Goal: Use online tool/utility: Utilize a website feature to perform a specific function

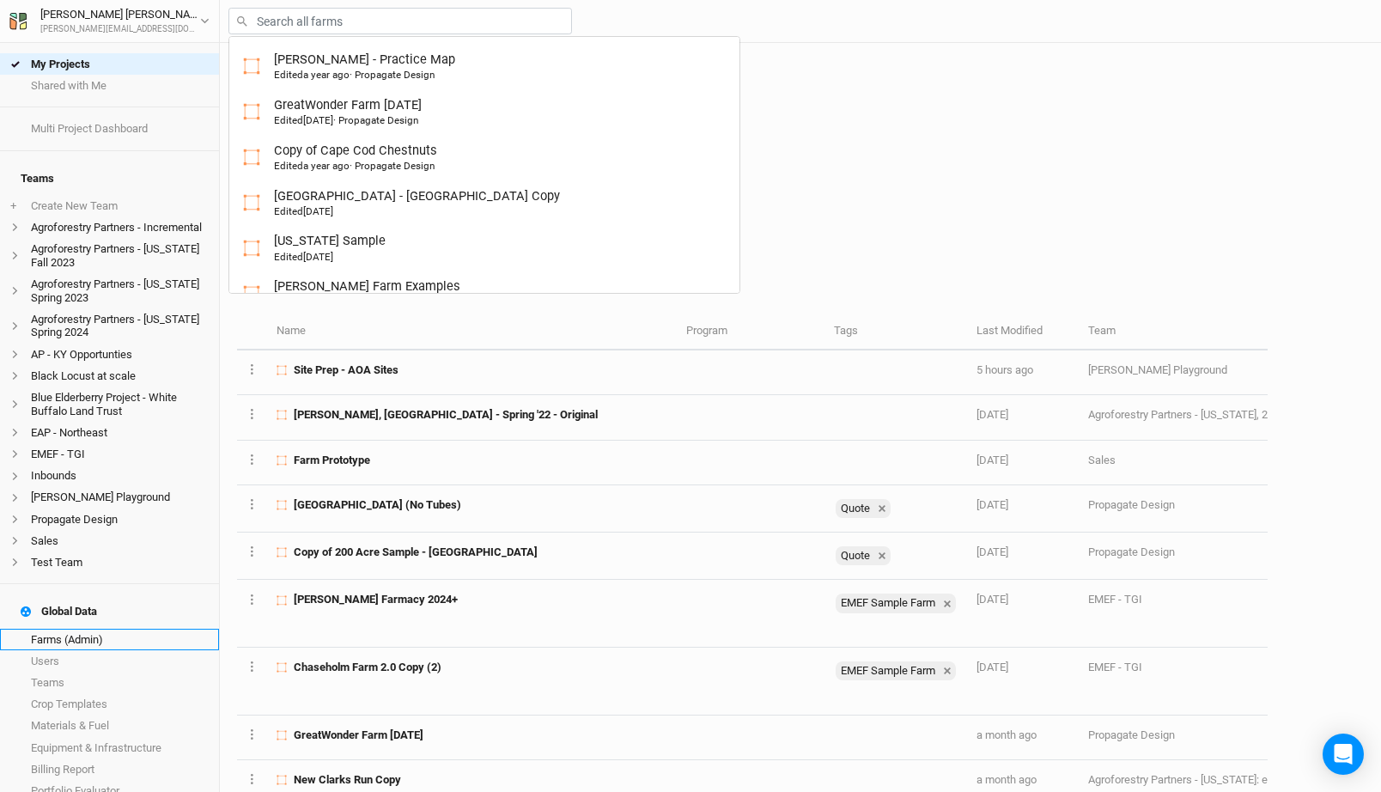
click at [98, 629] on link "Farms (Admin)" at bounding box center [109, 639] width 219 height 21
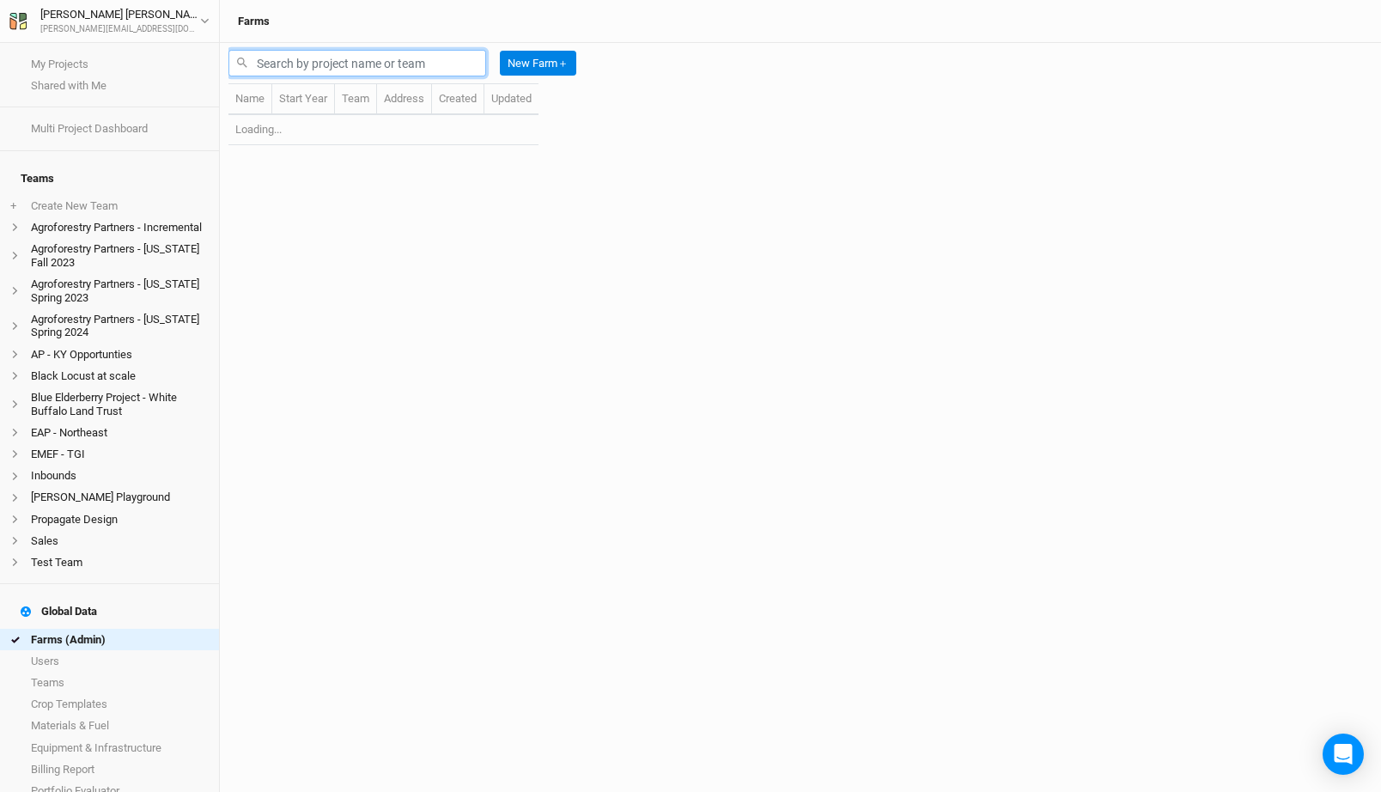
click at [332, 60] on input "text" at bounding box center [357, 63] width 258 height 27
click at [325, 65] on input "varieti" at bounding box center [357, 63] width 258 height 27
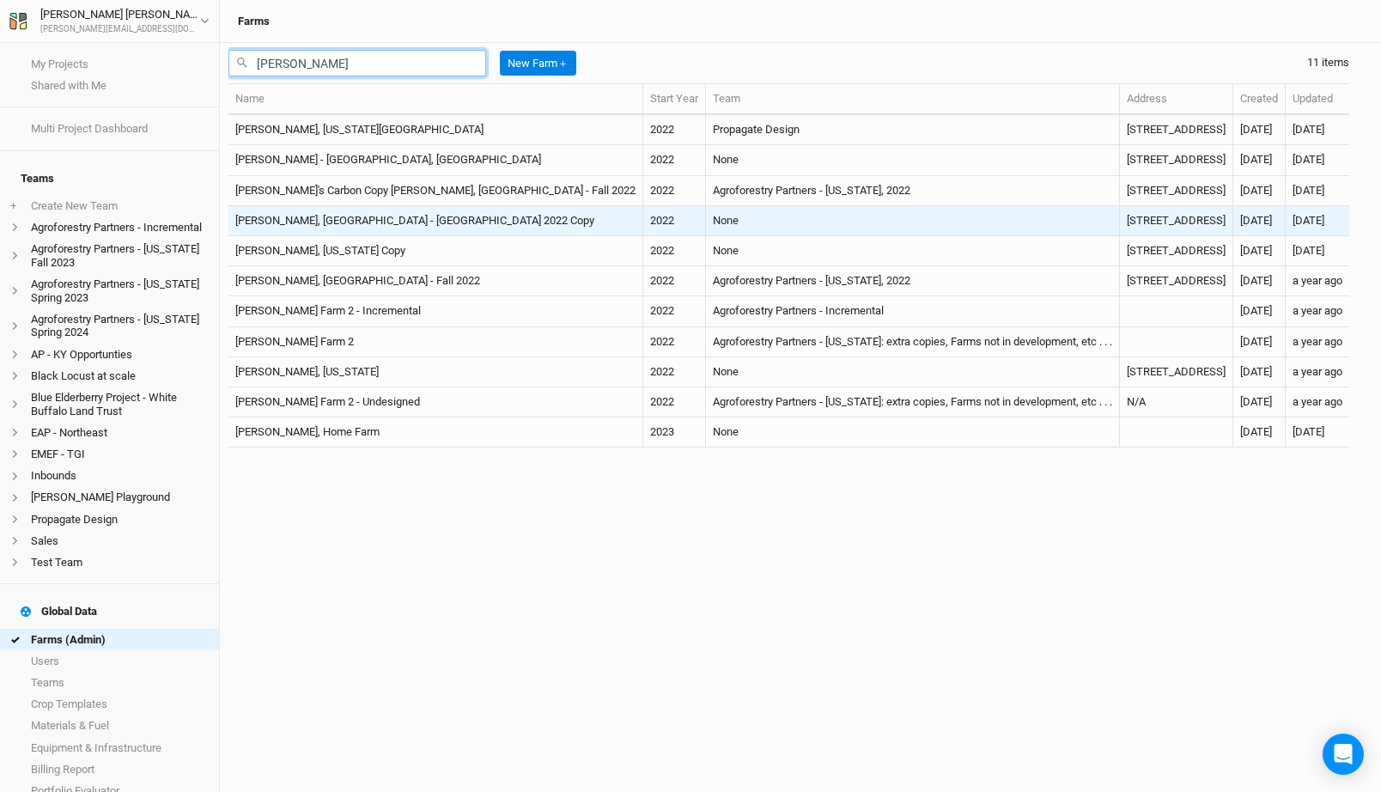
type input "[PERSON_NAME]"
click at [454, 216] on td "[PERSON_NAME], [GEOGRAPHIC_DATA] - [GEOGRAPHIC_DATA] 2022 Copy" at bounding box center [435, 221] width 415 height 30
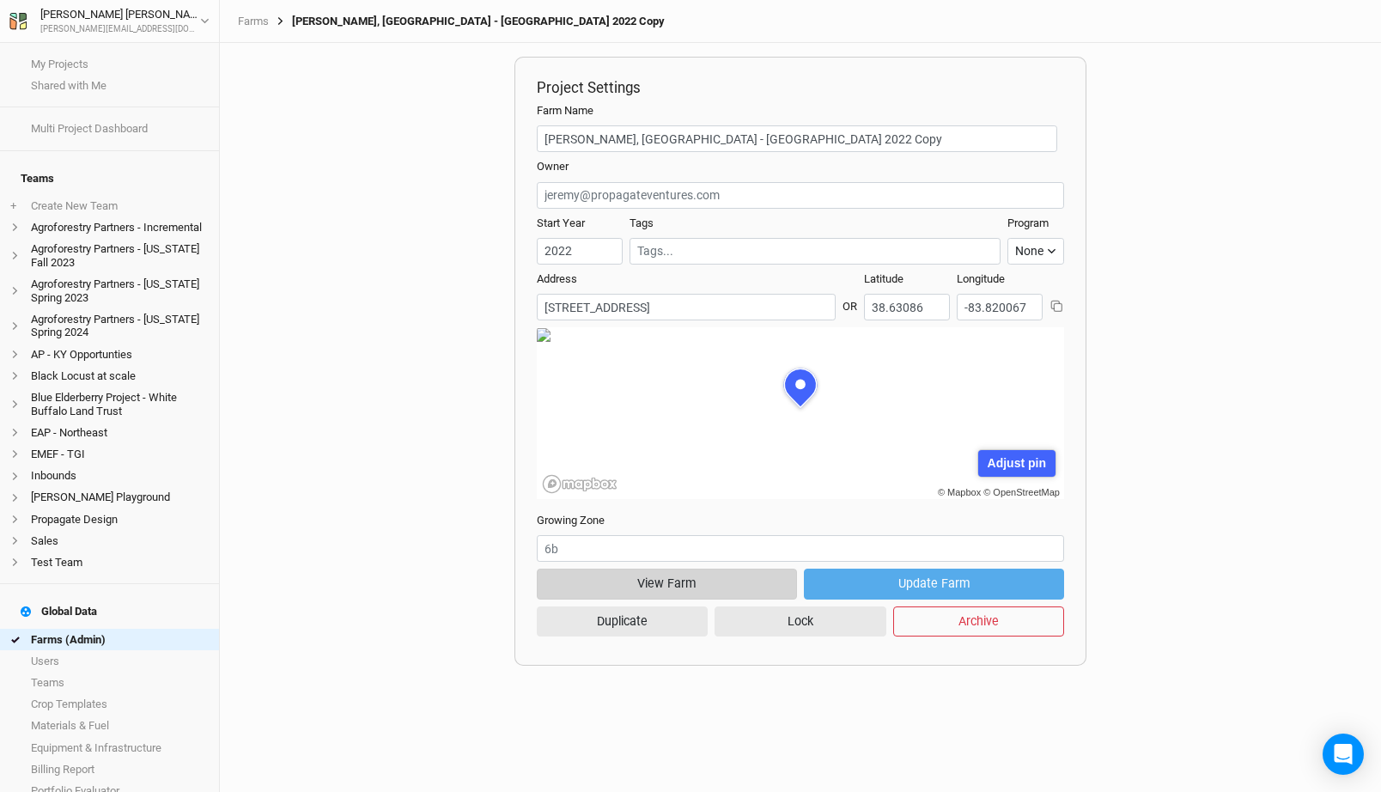
scroll to position [86, 264]
click at [696, 575] on button "View Farm" at bounding box center [667, 584] width 260 height 30
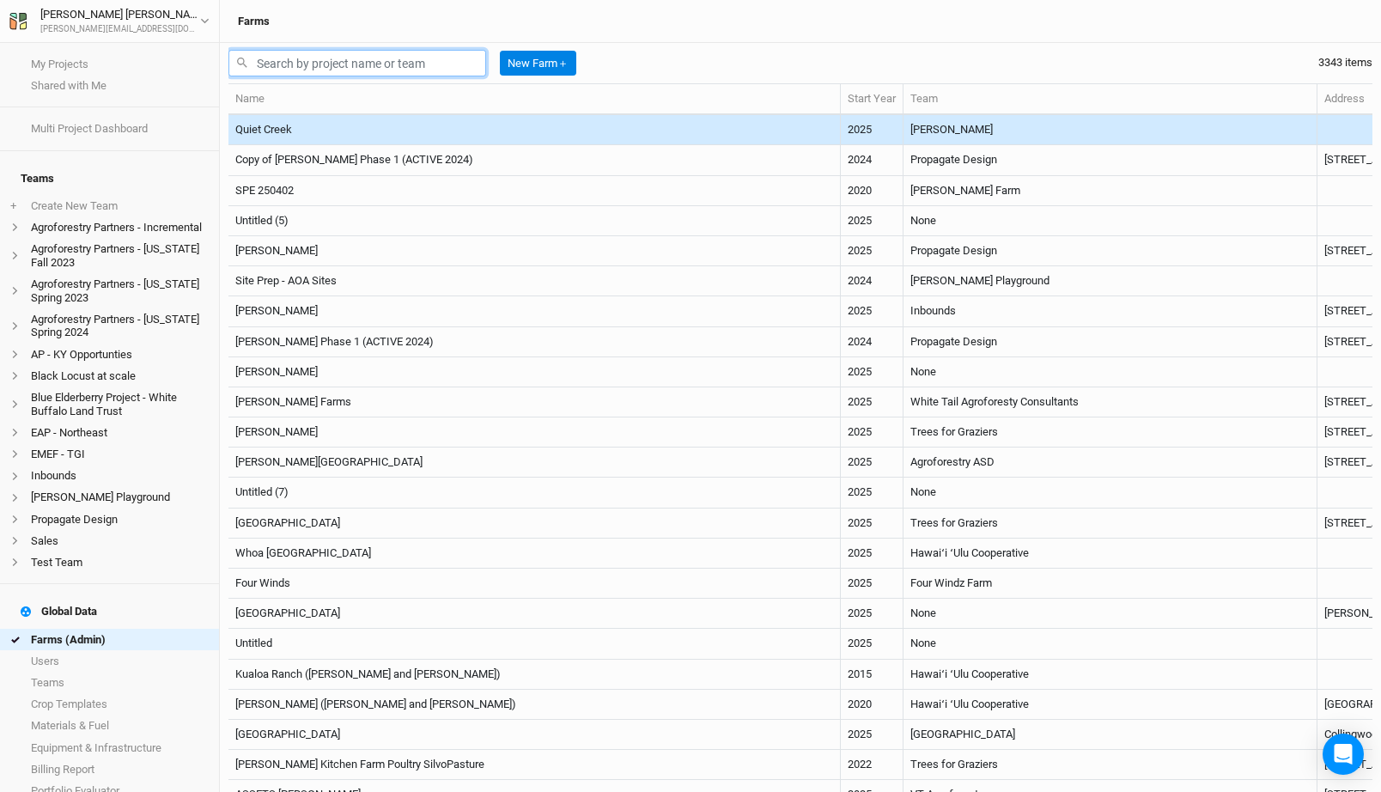
click at [384, 58] on input "text" at bounding box center [357, 63] width 258 height 27
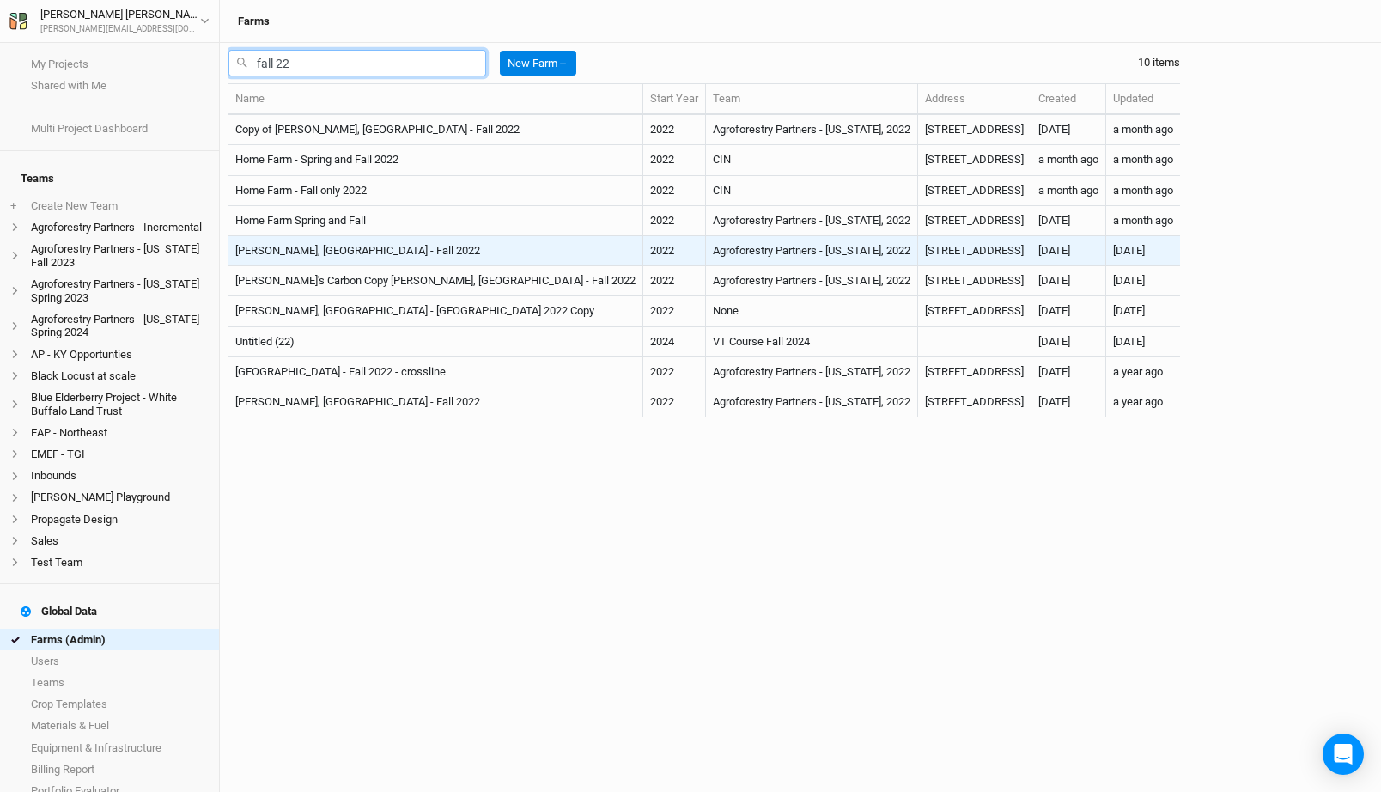
type input "fall 22"
click at [403, 246] on td "[PERSON_NAME], [GEOGRAPHIC_DATA] - Fall 2022" at bounding box center [435, 251] width 415 height 30
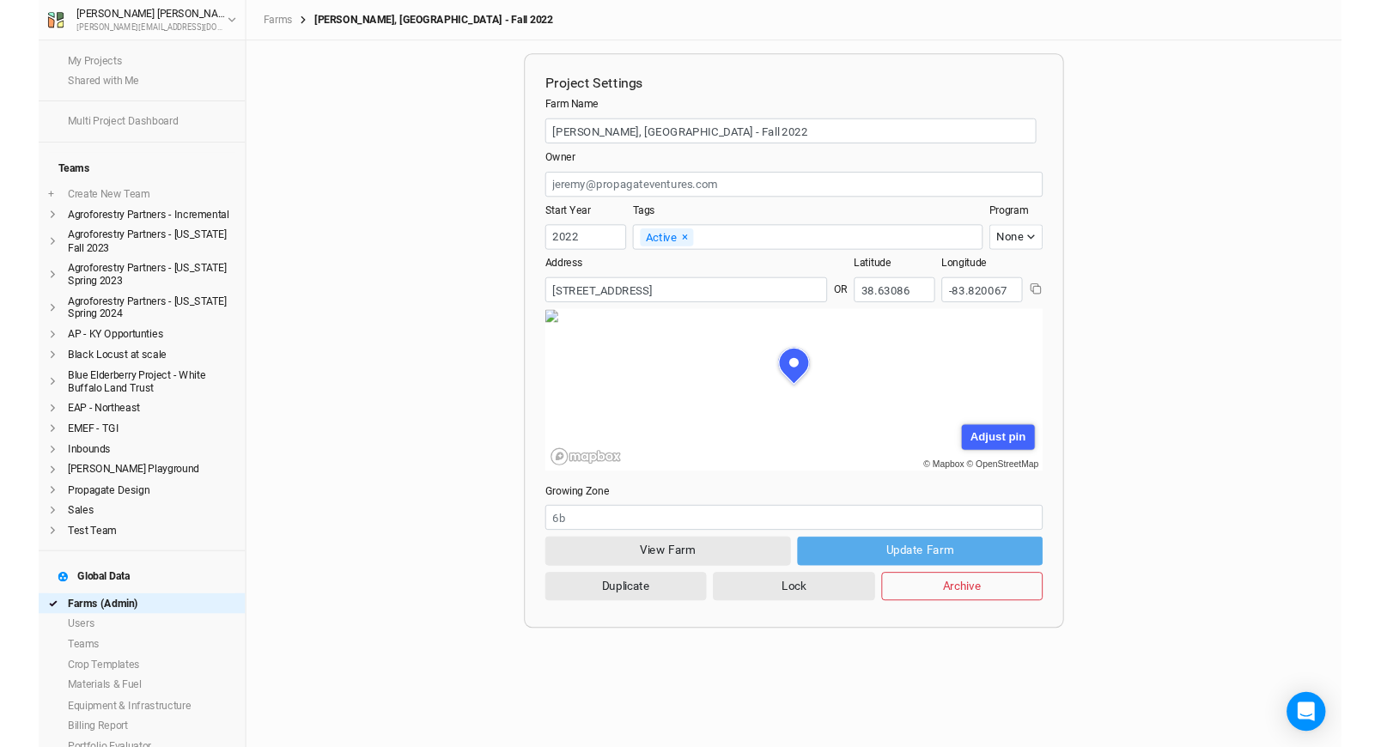
scroll to position [86, 264]
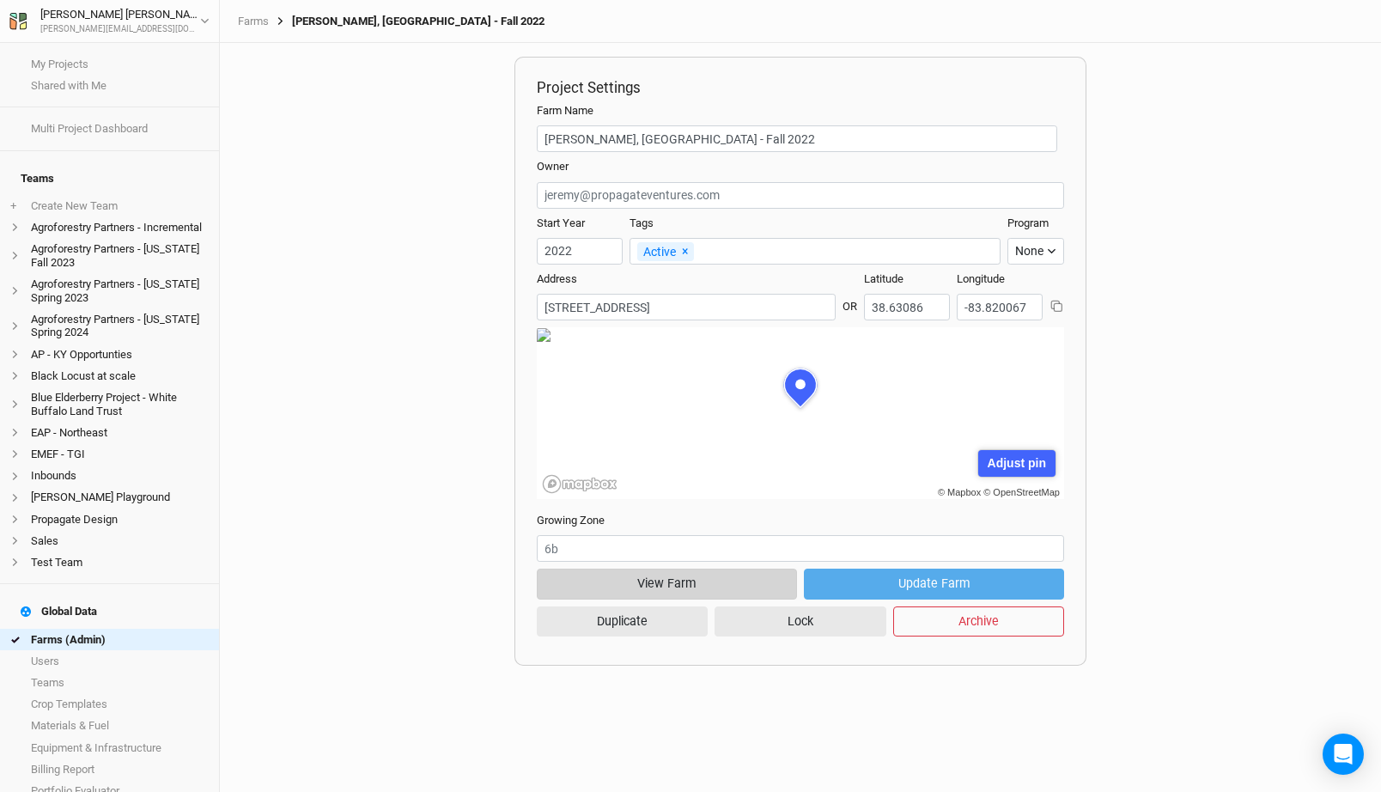
click at [684, 574] on button "View Farm" at bounding box center [667, 584] width 260 height 30
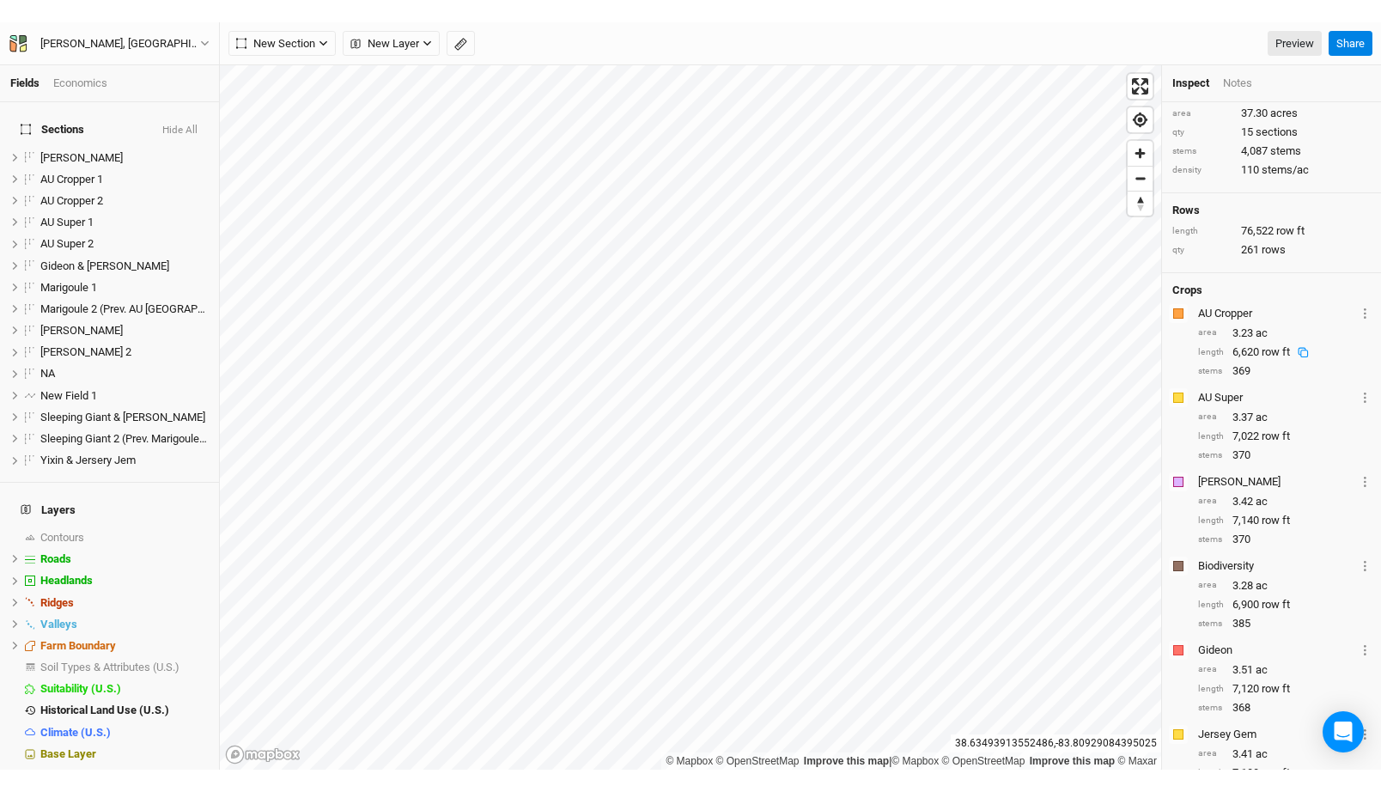
scroll to position [65, 0]
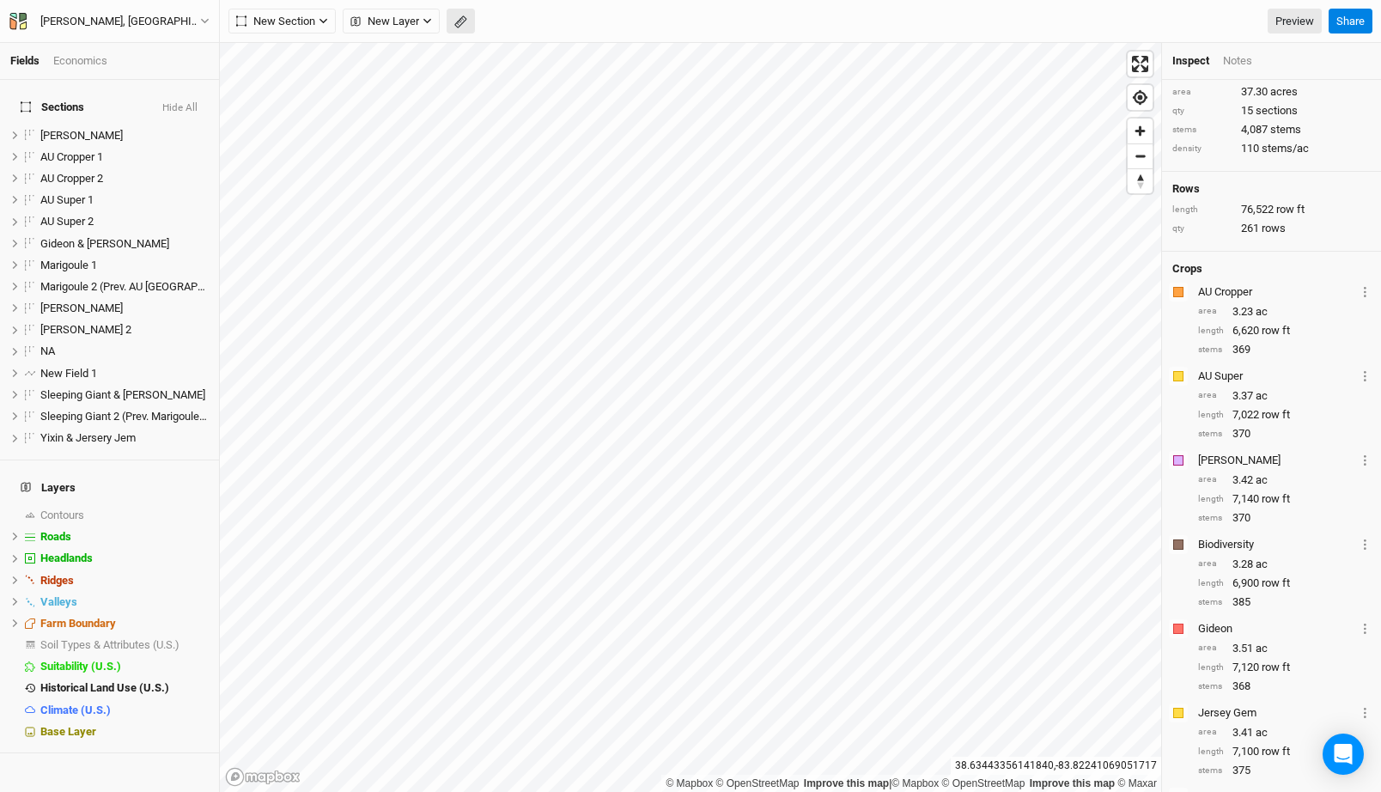
click at [465, 23] on icon "button" at bounding box center [460, 21] width 13 height 13
click at [268, 24] on icon "button" at bounding box center [266, 21] width 10 height 10
click at [306, 16] on button "Done" at bounding box center [306, 22] width 41 height 26
click at [457, 15] on icon "button" at bounding box center [460, 21] width 13 height 13
click at [274, 21] on button "button" at bounding box center [266, 22] width 26 height 26
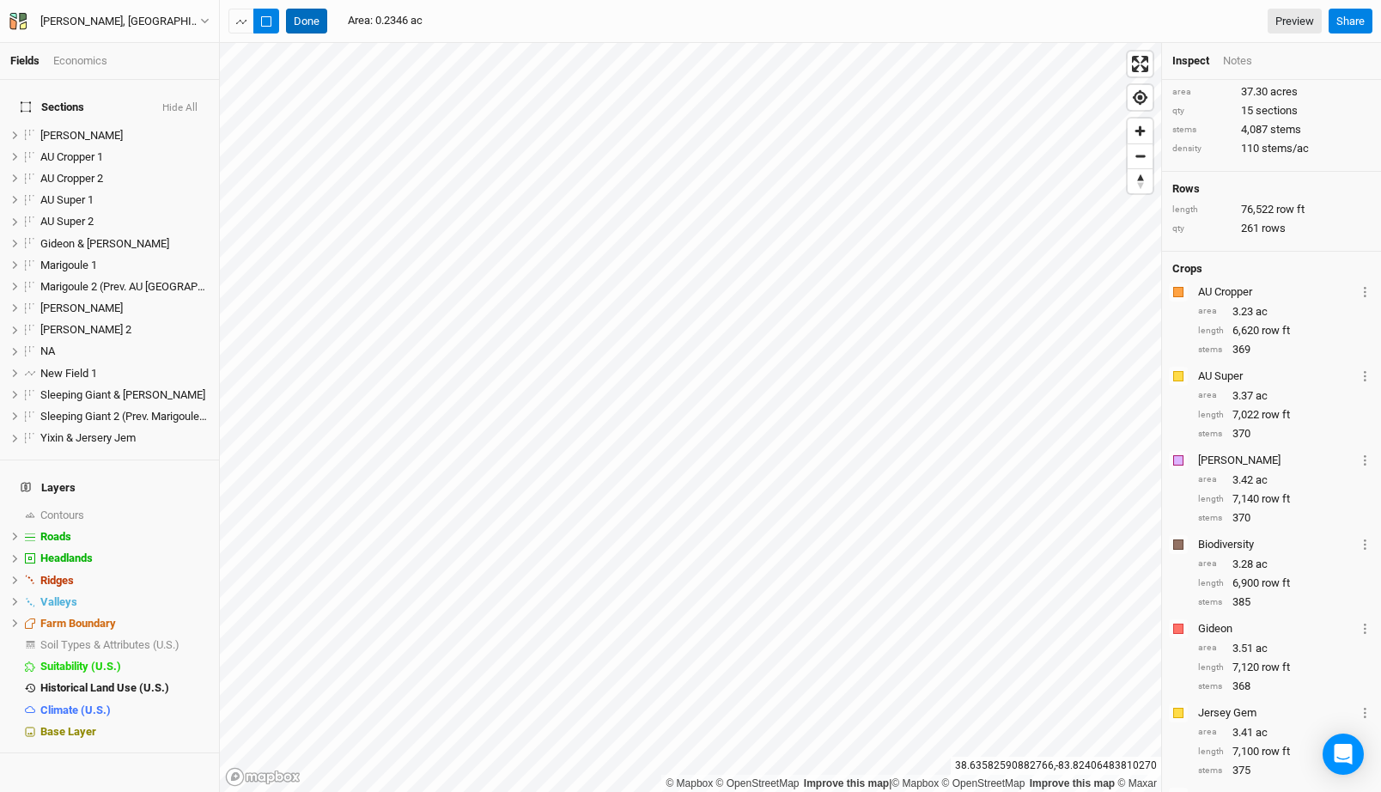
click at [317, 16] on button "Done" at bounding box center [306, 22] width 41 height 26
click at [434, 23] on button "New Layer" at bounding box center [391, 22] width 97 height 26
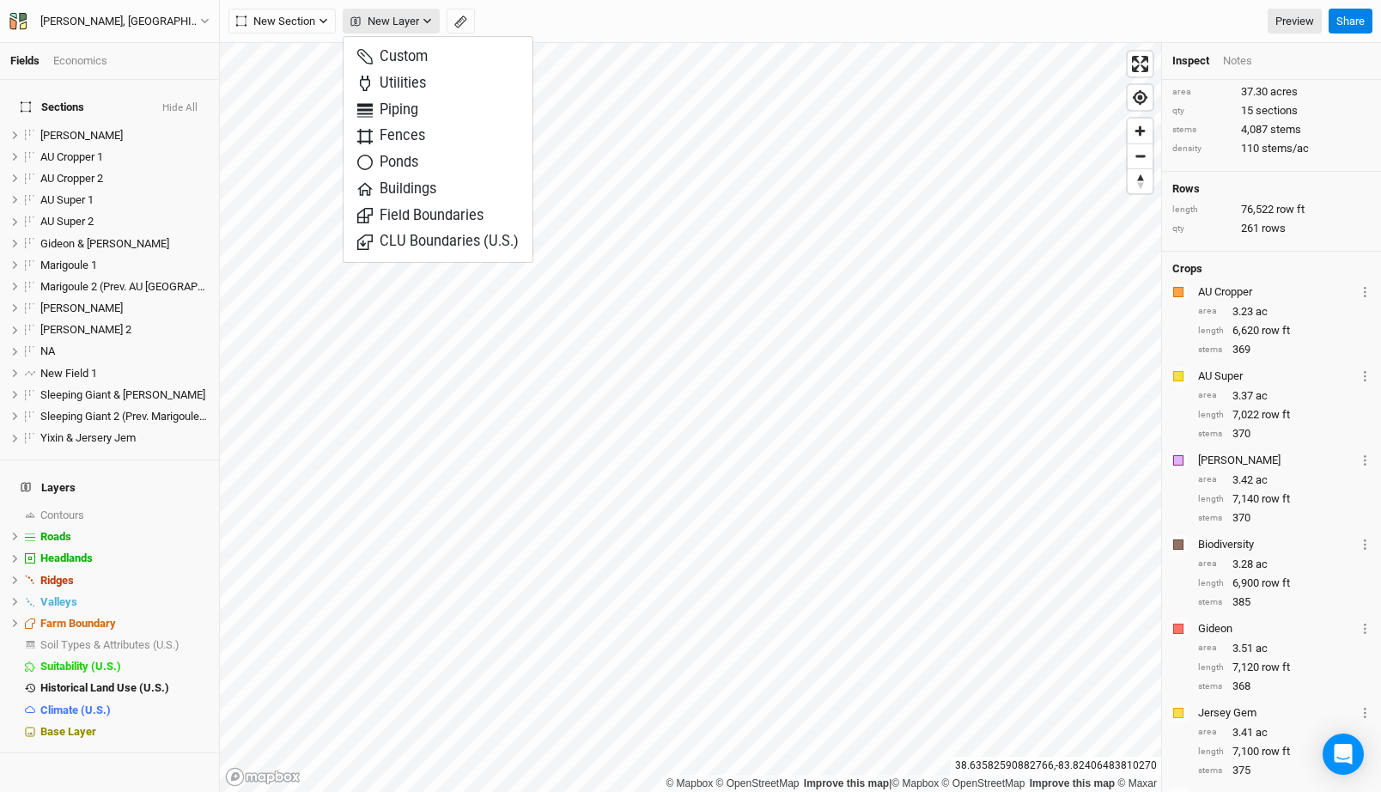
click at [427, 20] on icon "button" at bounding box center [427, 20] width 9 height 9
click at [418, 21] on span "New Layer" at bounding box center [384, 21] width 69 height 17
click at [408, 56] on span "Custom" at bounding box center [392, 57] width 70 height 20
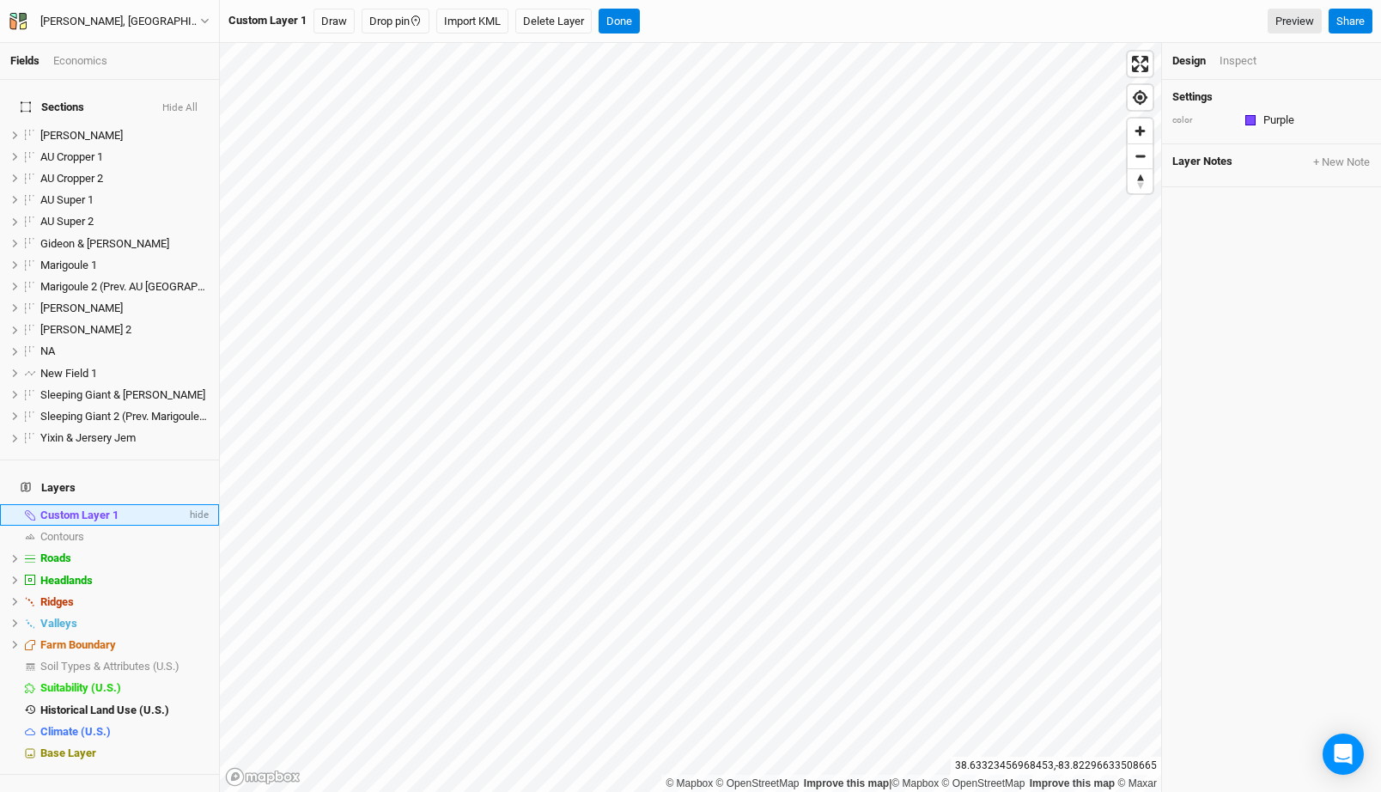
click at [84, 504] on li "Custom Layer 1 hide" at bounding box center [109, 514] width 219 height 21
click at [87, 508] on span "Custom Layer 1" at bounding box center [79, 514] width 78 height 13
click at [87, 508] on input "Custom Layer 1" at bounding box center [110, 515] width 142 height 15
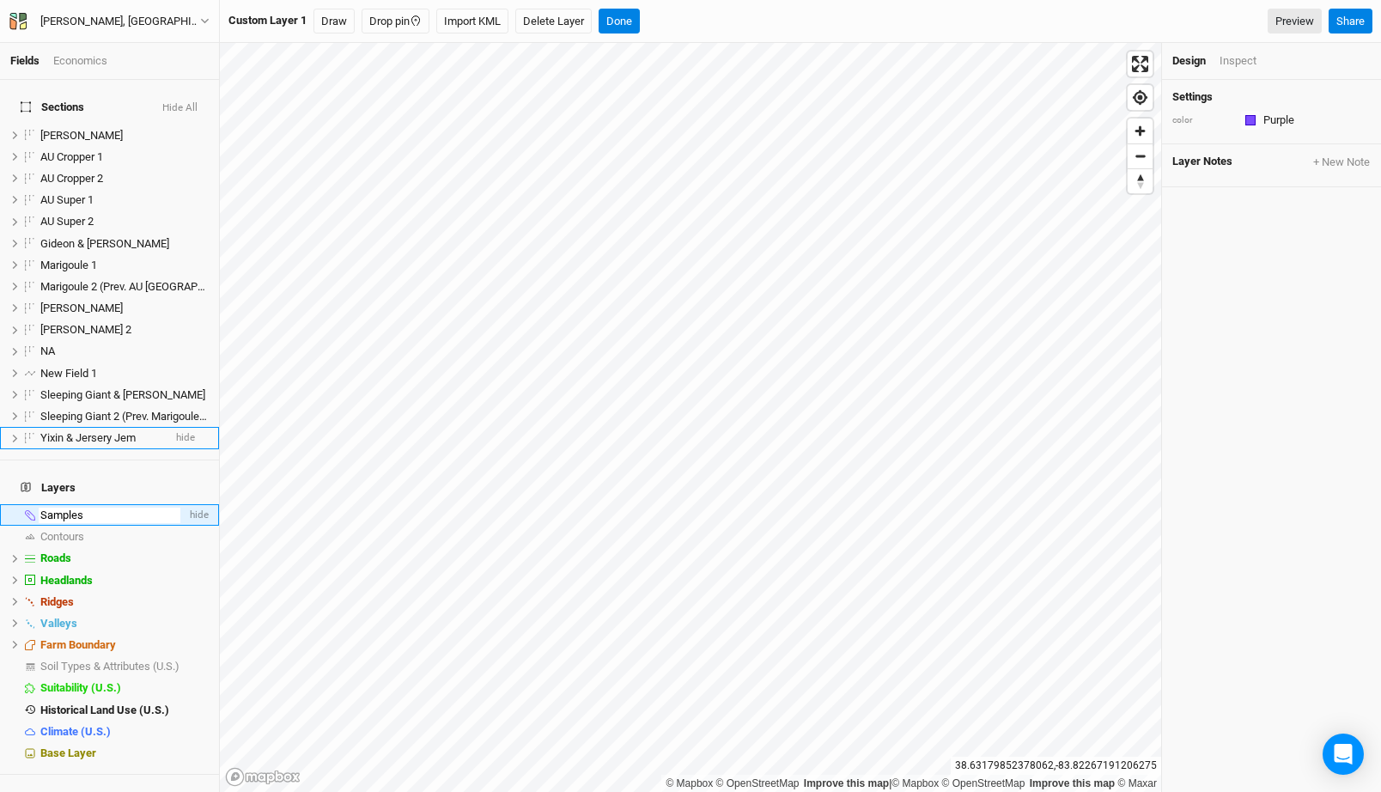
type input "Samples"
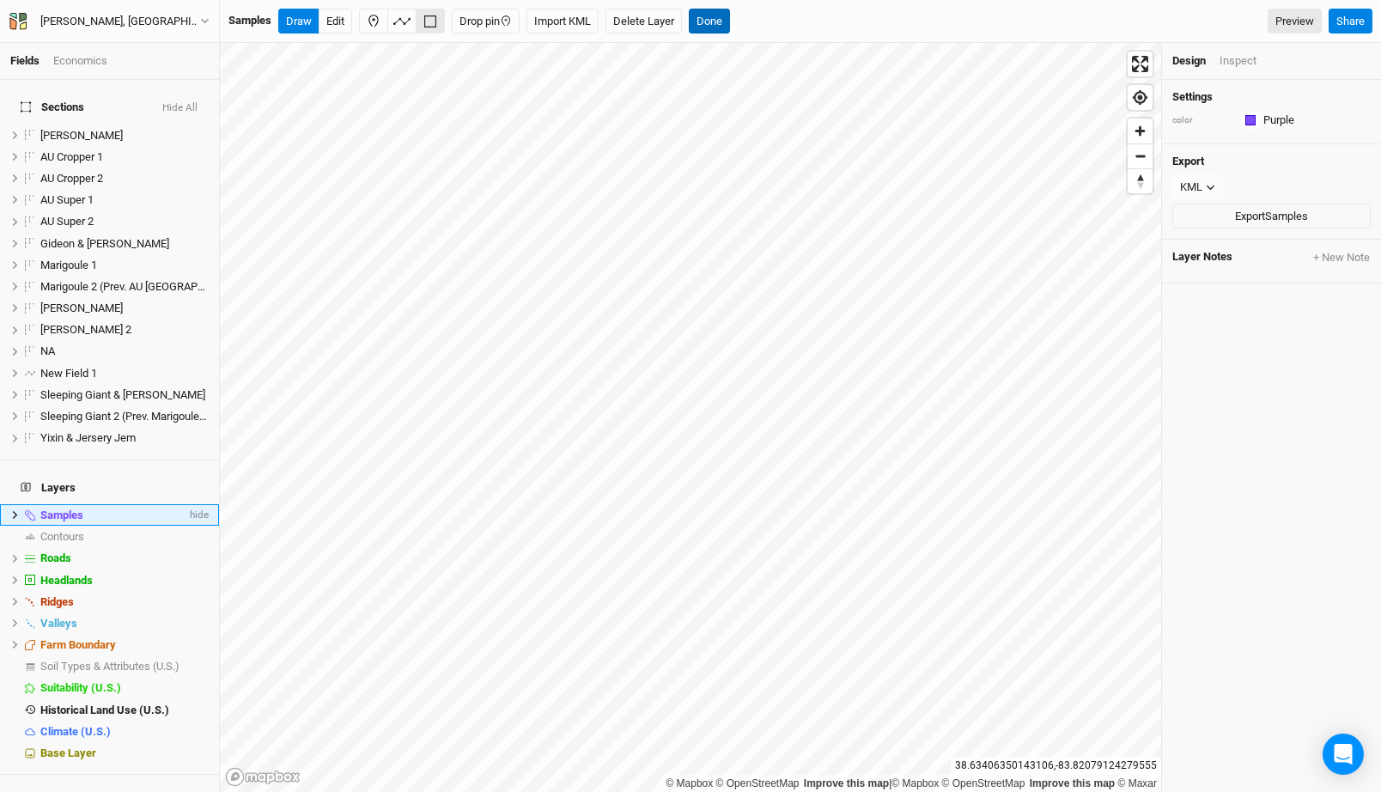
click at [726, 16] on button "Done" at bounding box center [709, 22] width 41 height 26
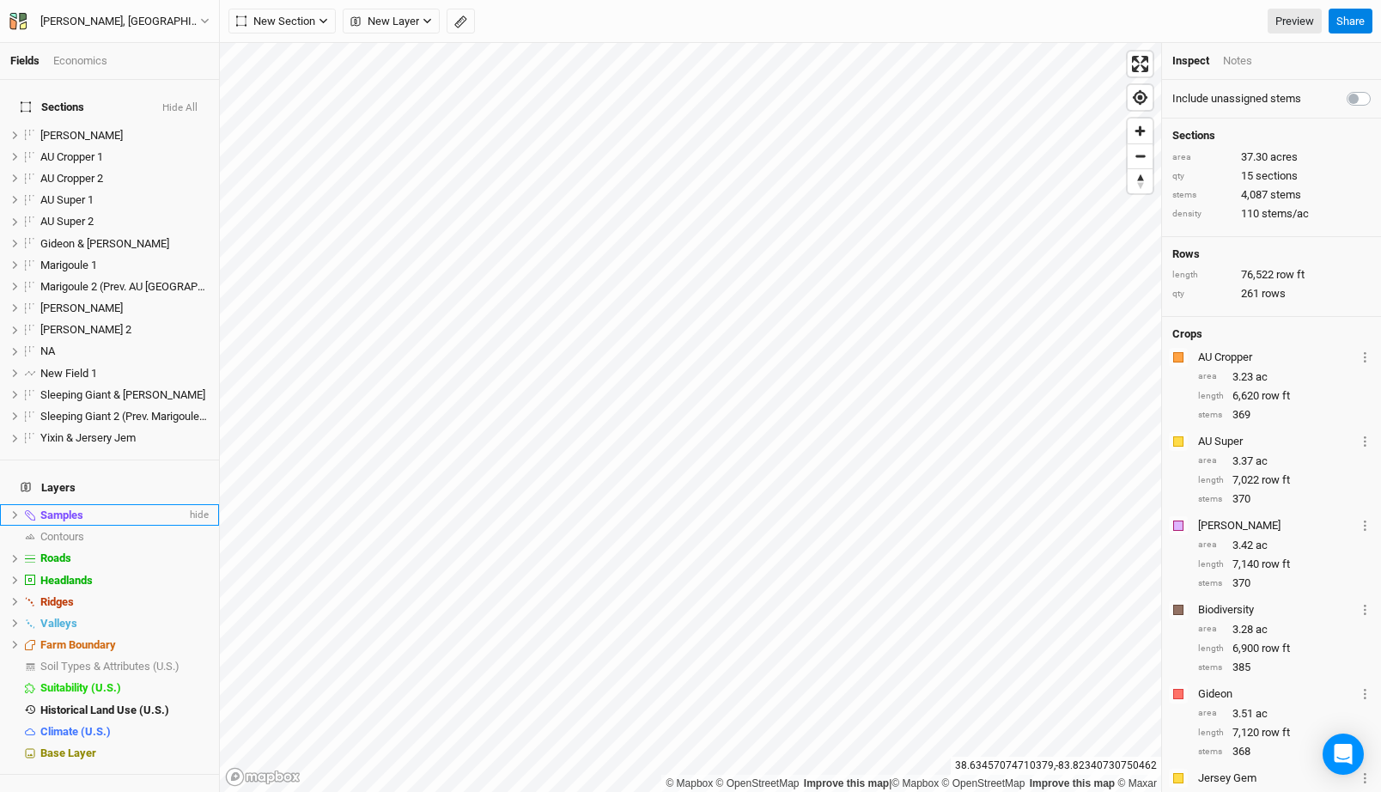
click at [76, 504] on li "Samples hide" at bounding box center [109, 514] width 219 height 21
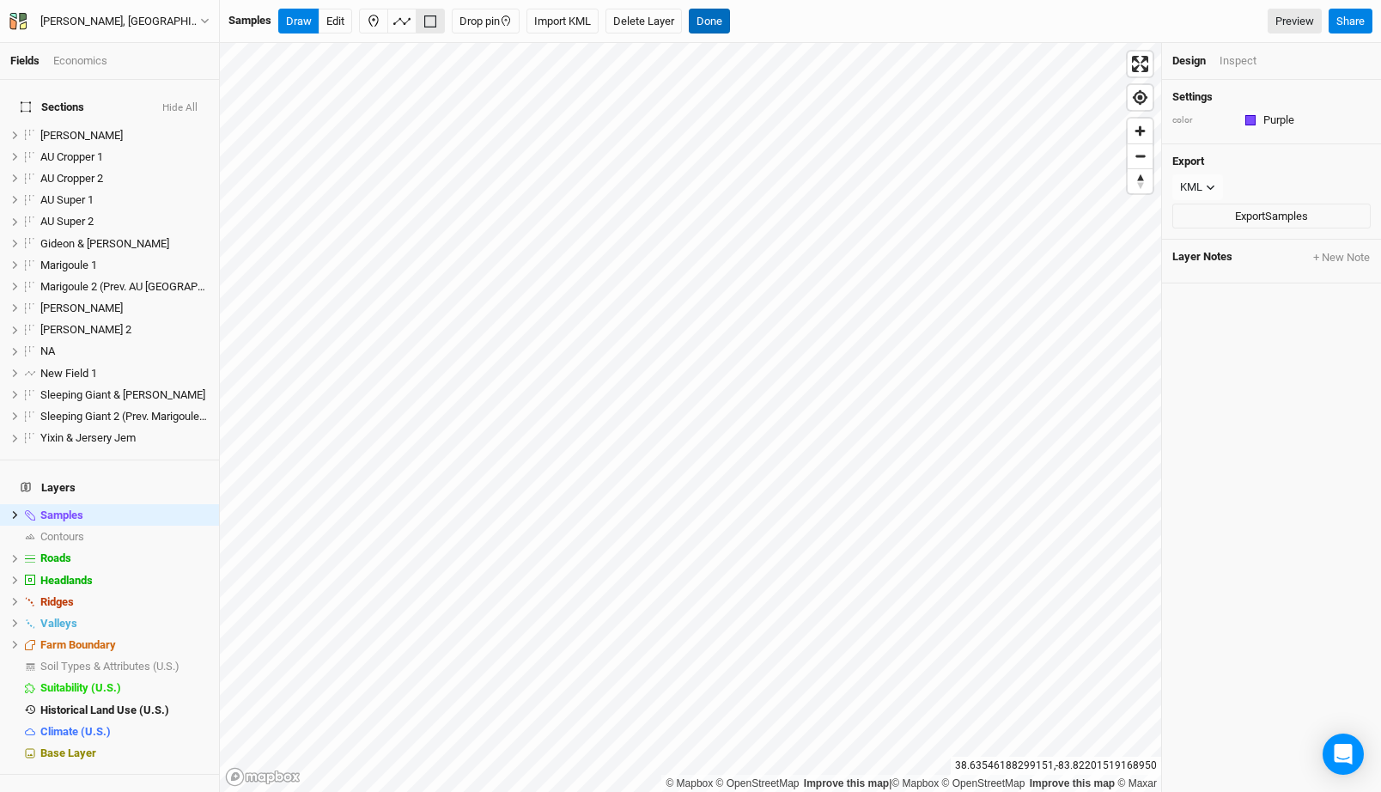
click at [709, 18] on button "Done" at bounding box center [709, 22] width 41 height 26
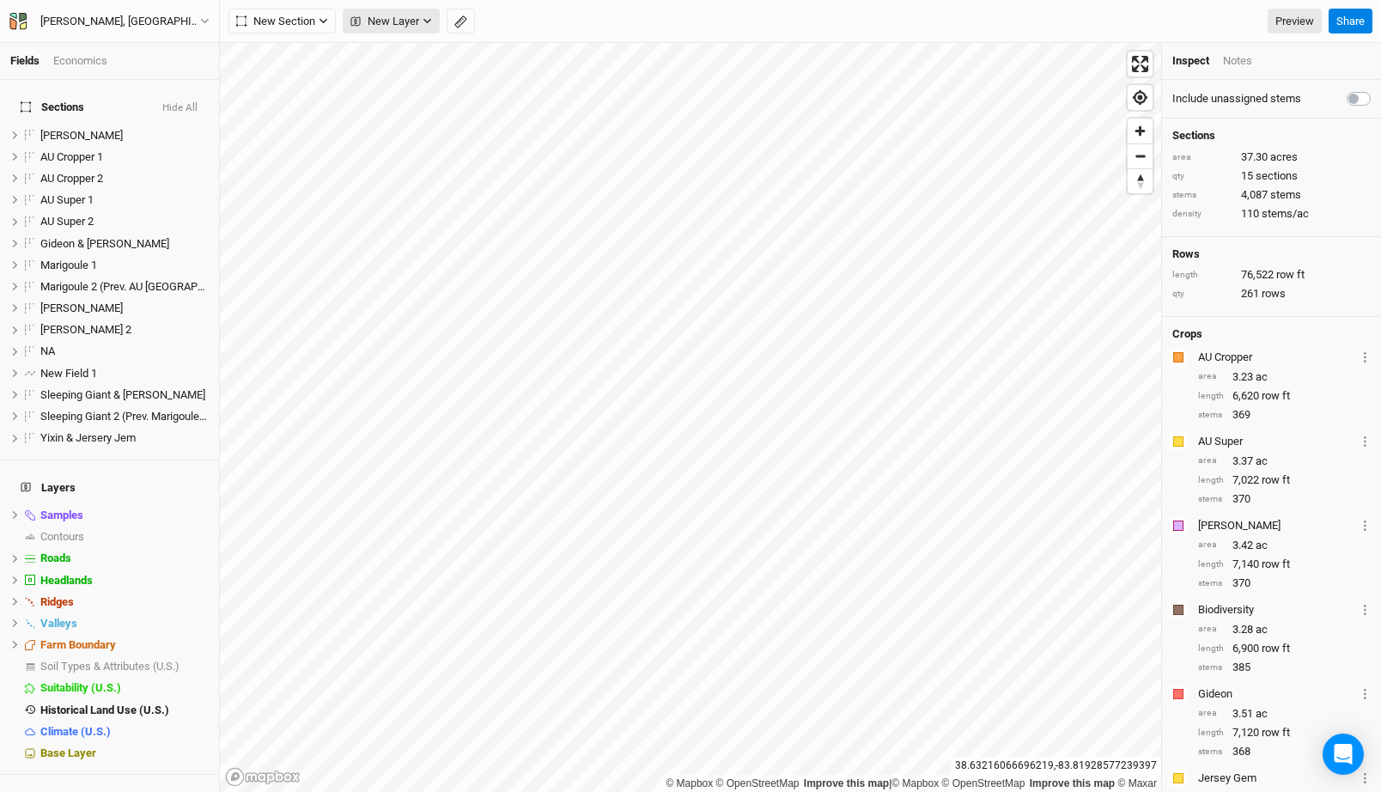
click at [415, 27] on span "New Layer" at bounding box center [384, 21] width 69 height 17
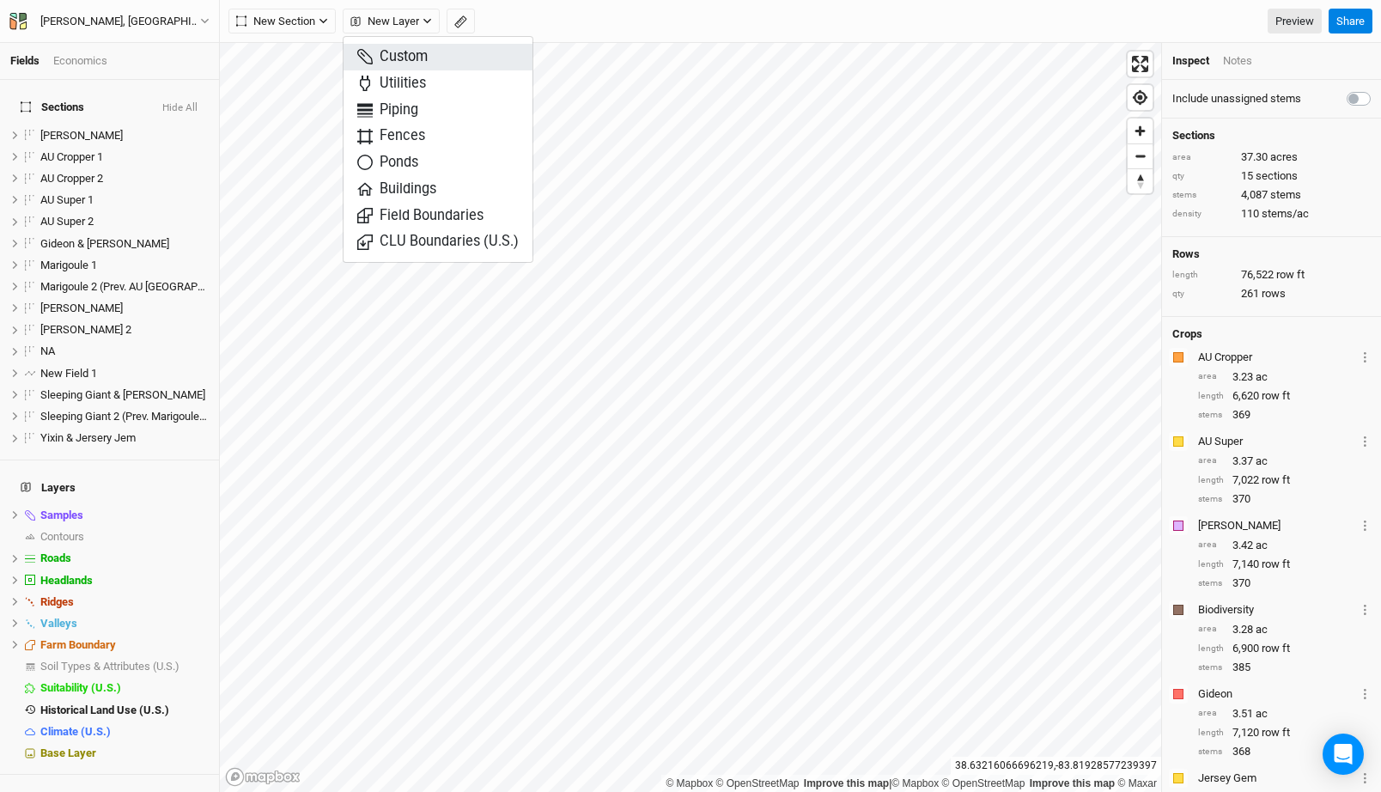
click at [409, 47] on span "Custom" at bounding box center [392, 57] width 70 height 20
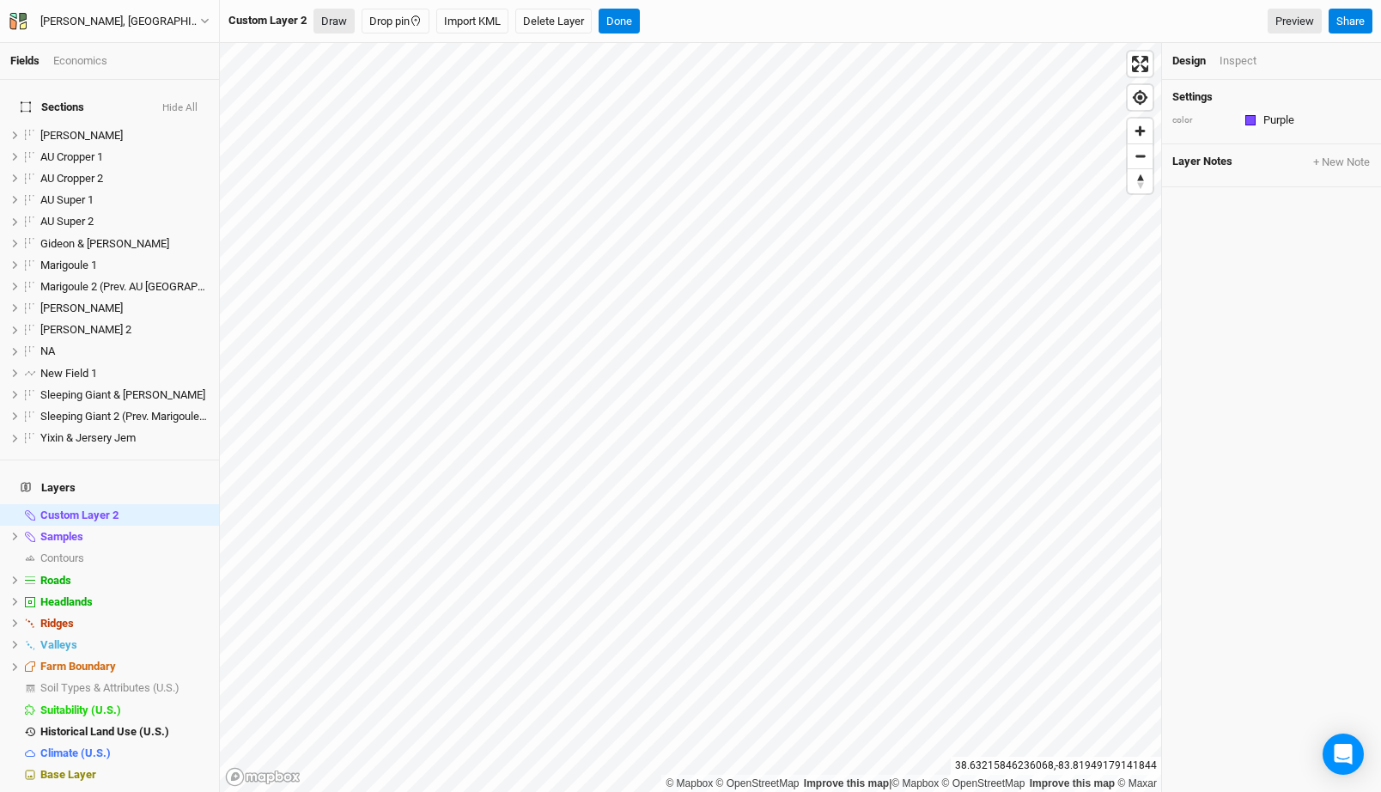
click at [348, 21] on button "Draw" at bounding box center [333, 22] width 41 height 26
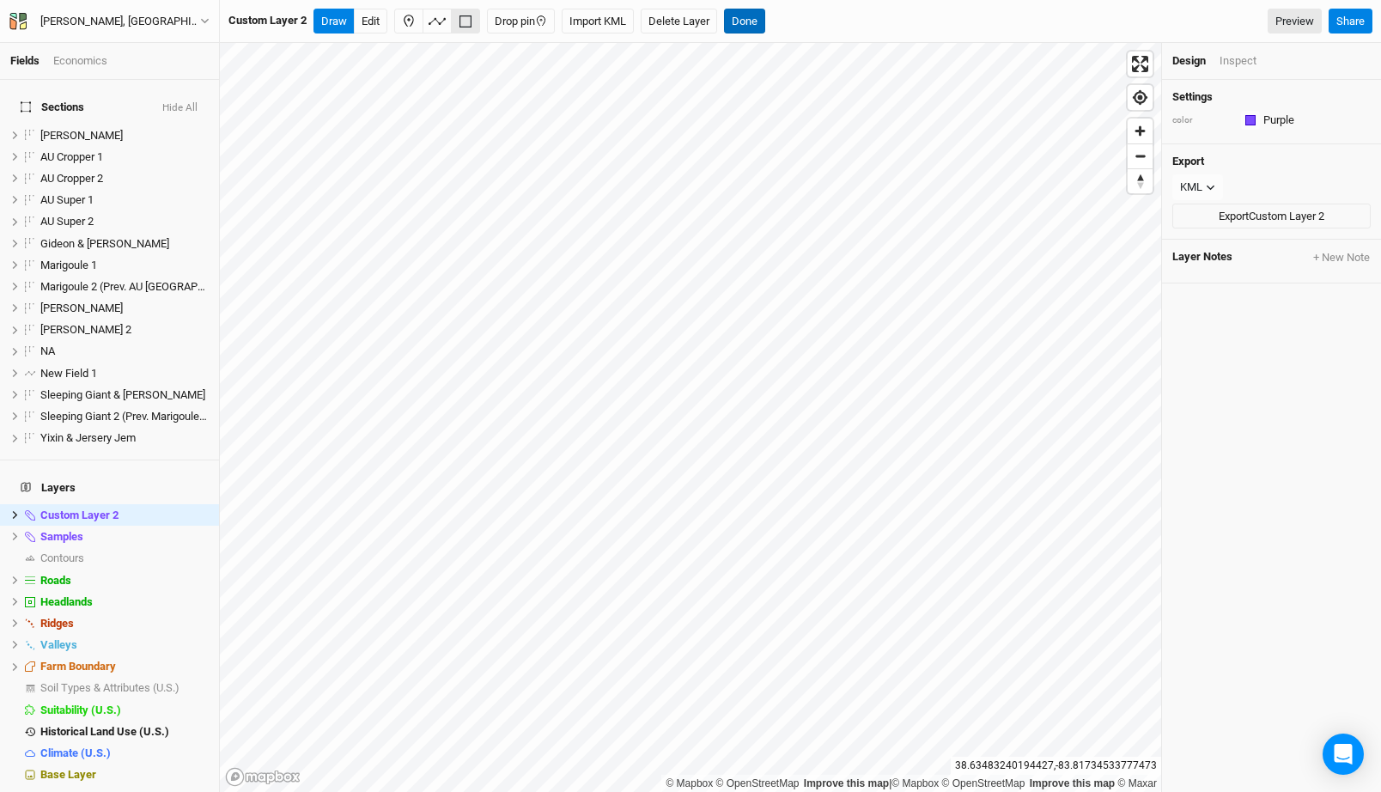
click at [753, 21] on button "Done" at bounding box center [744, 22] width 41 height 26
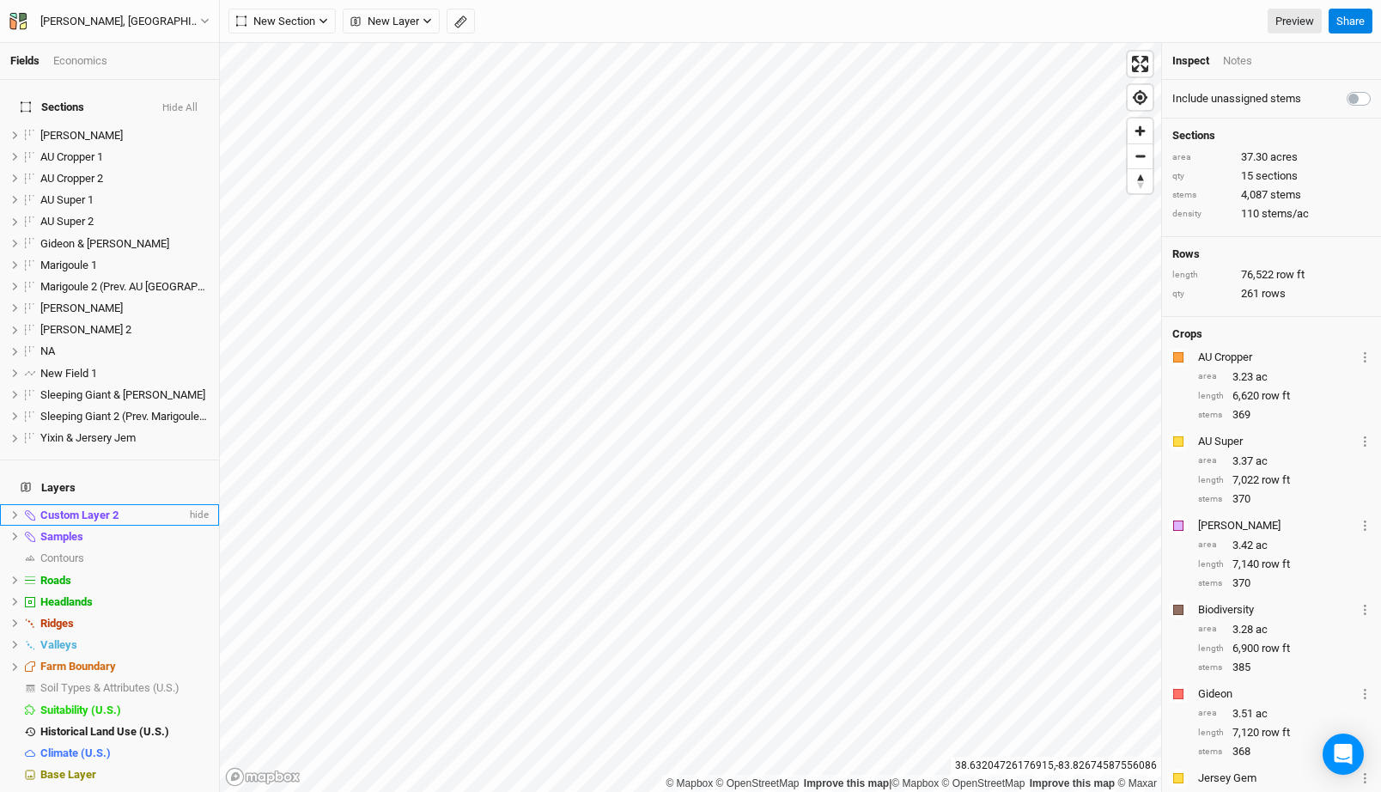
click at [119, 508] on div "Custom Layer 2" at bounding box center [113, 515] width 146 height 14
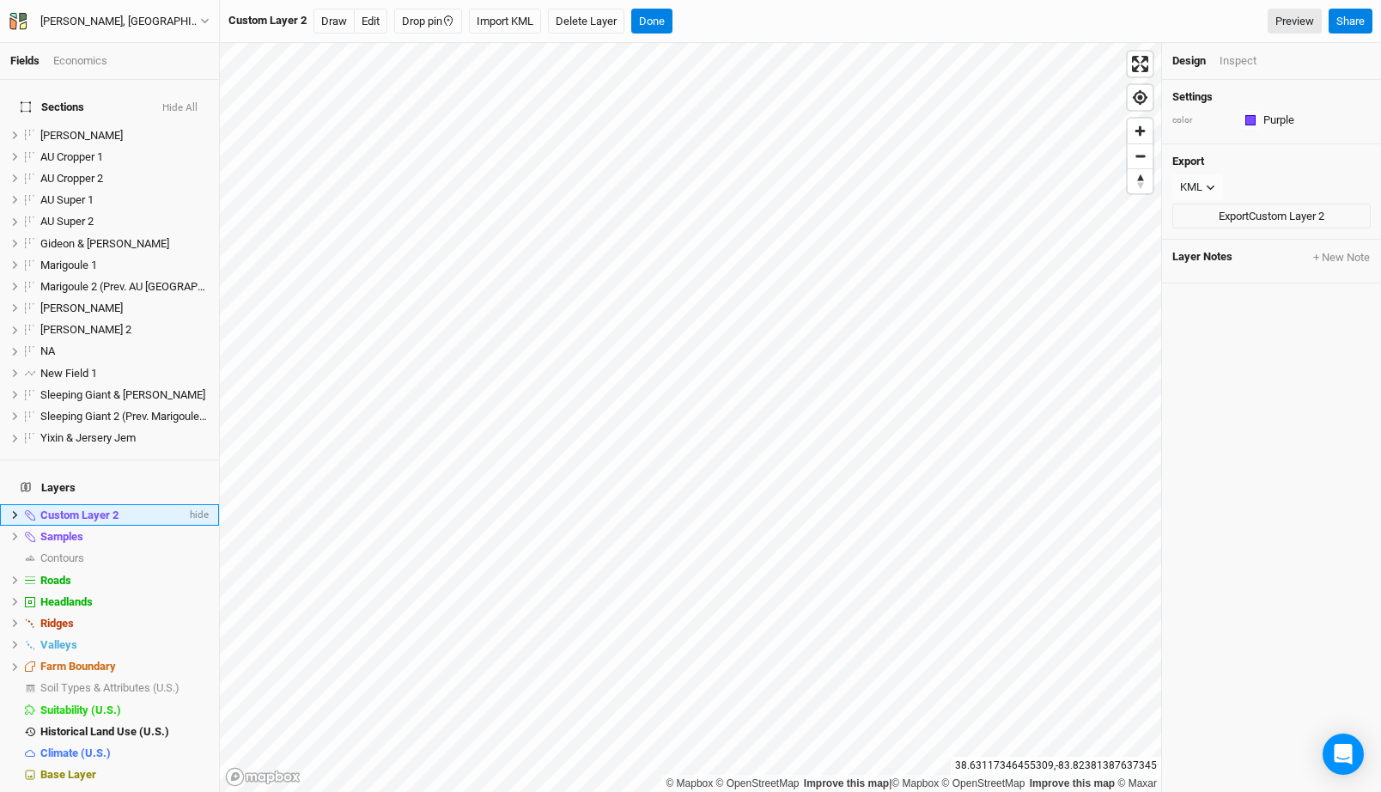
click at [14, 510] on icon at bounding box center [14, 514] width 9 height 9
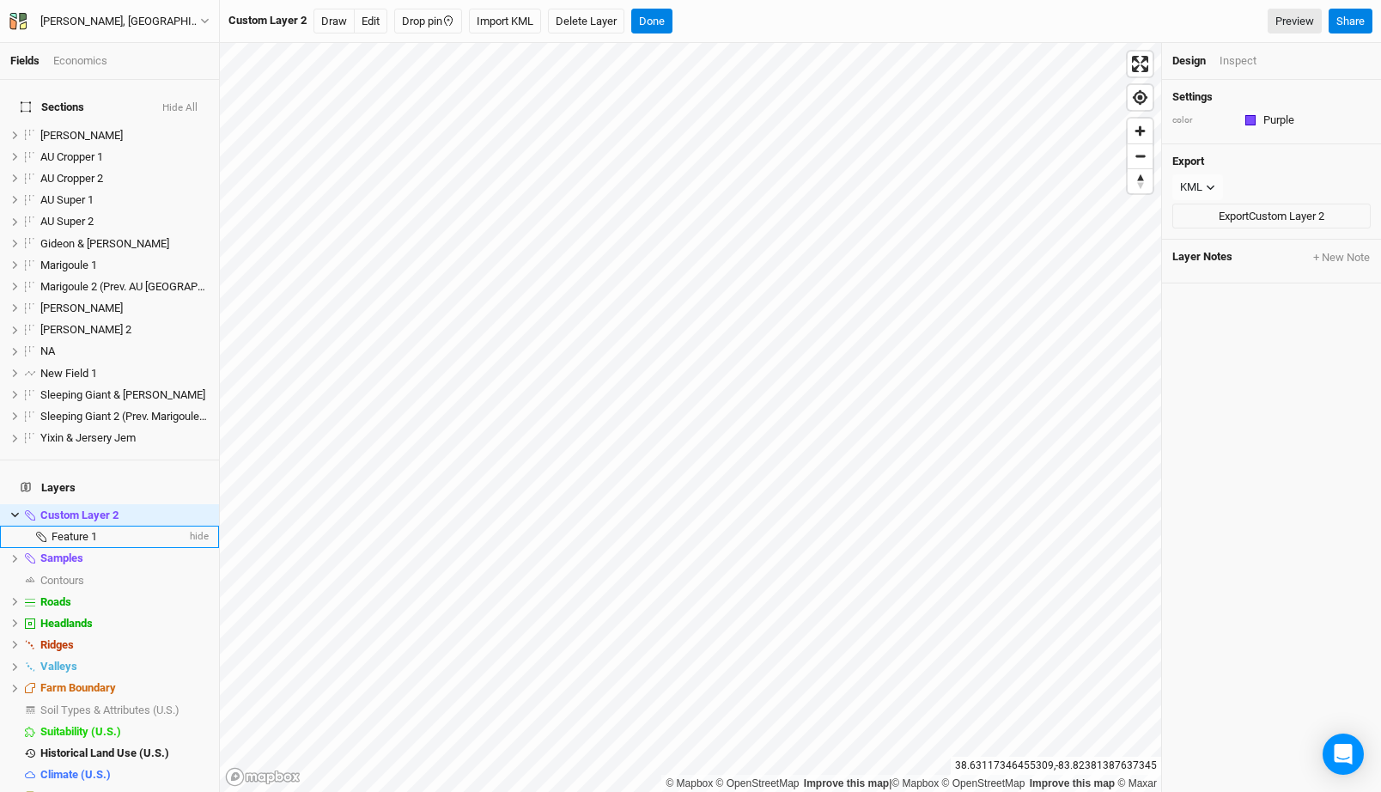
click at [69, 530] on span "Feature 1" at bounding box center [75, 536] width 46 height 13
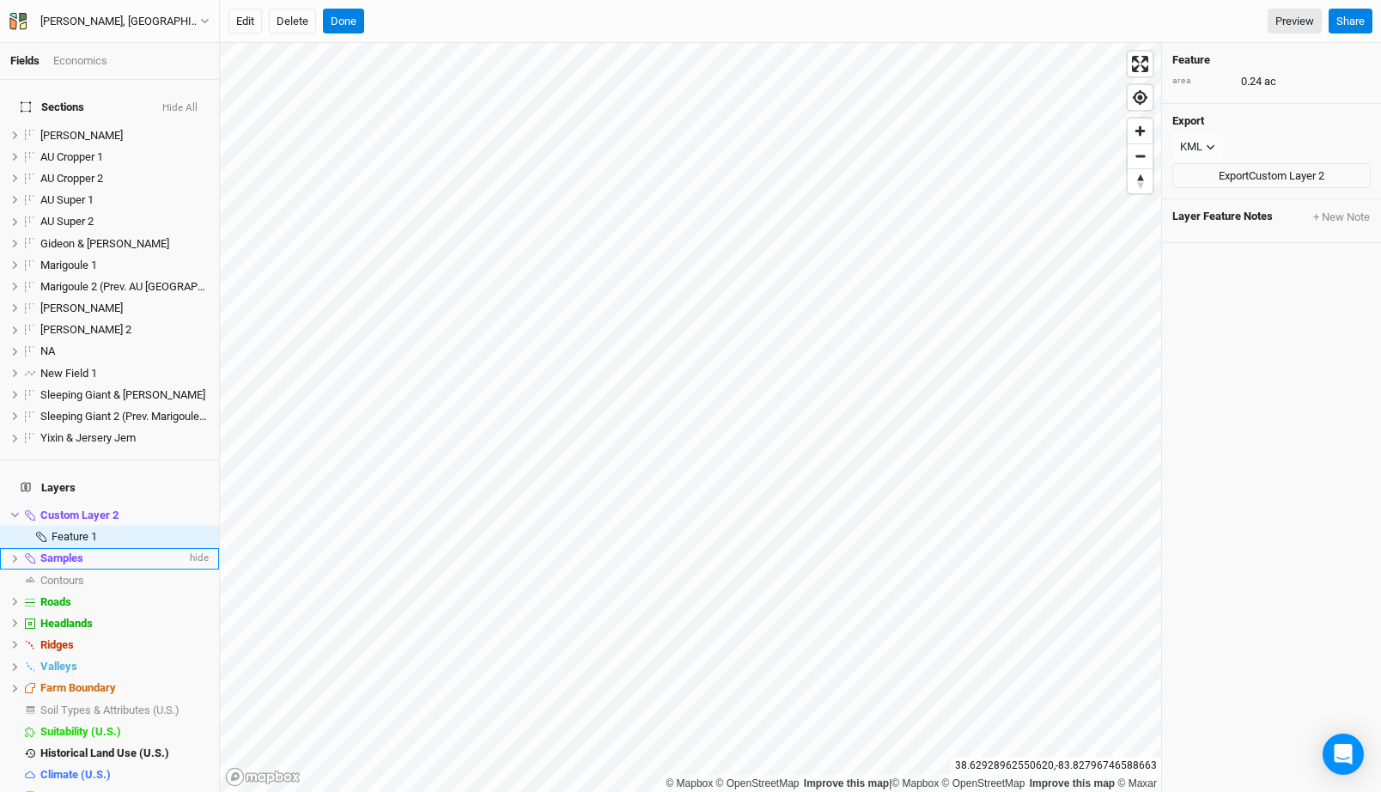
click at [127, 551] on div "Samples" at bounding box center [113, 558] width 146 height 14
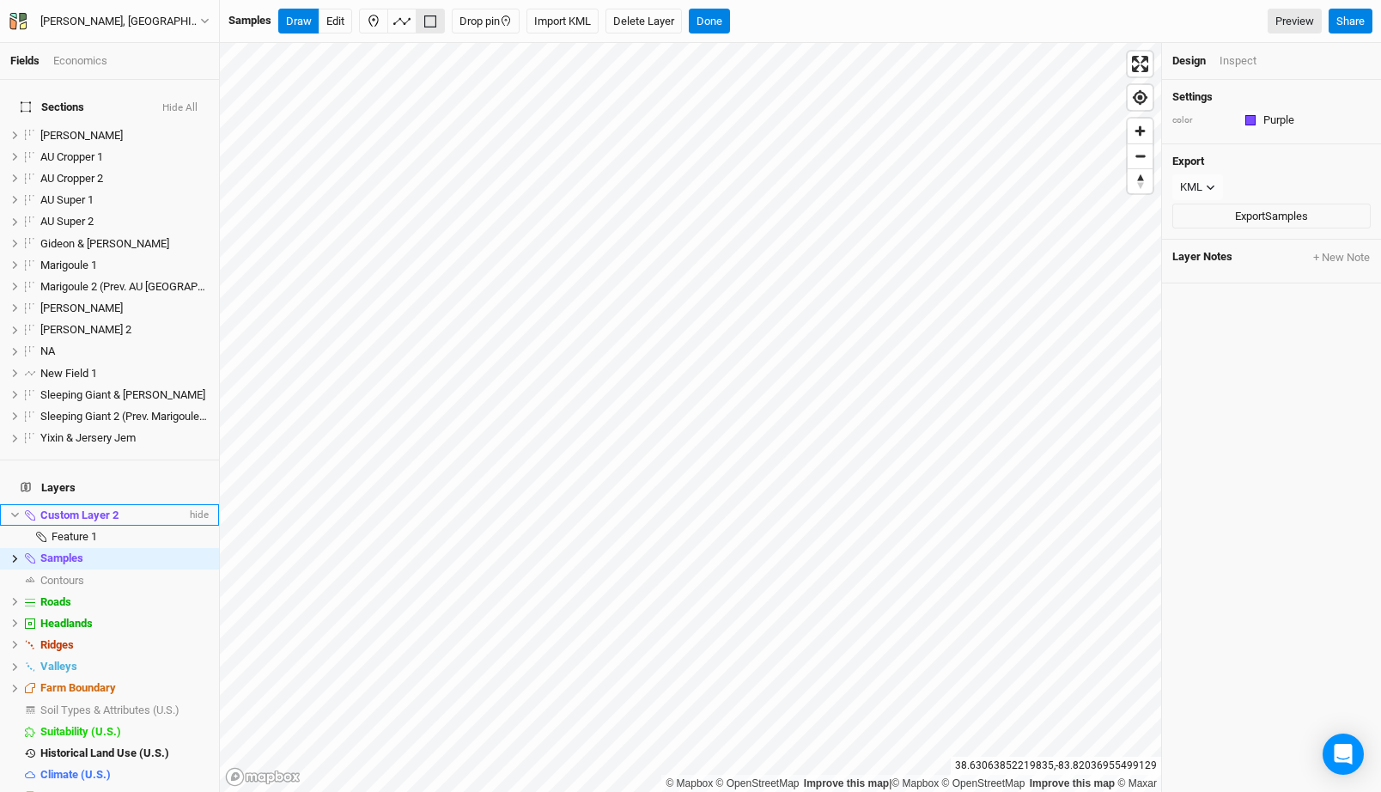
click at [91, 508] on span "Custom Layer 2" at bounding box center [79, 514] width 78 height 13
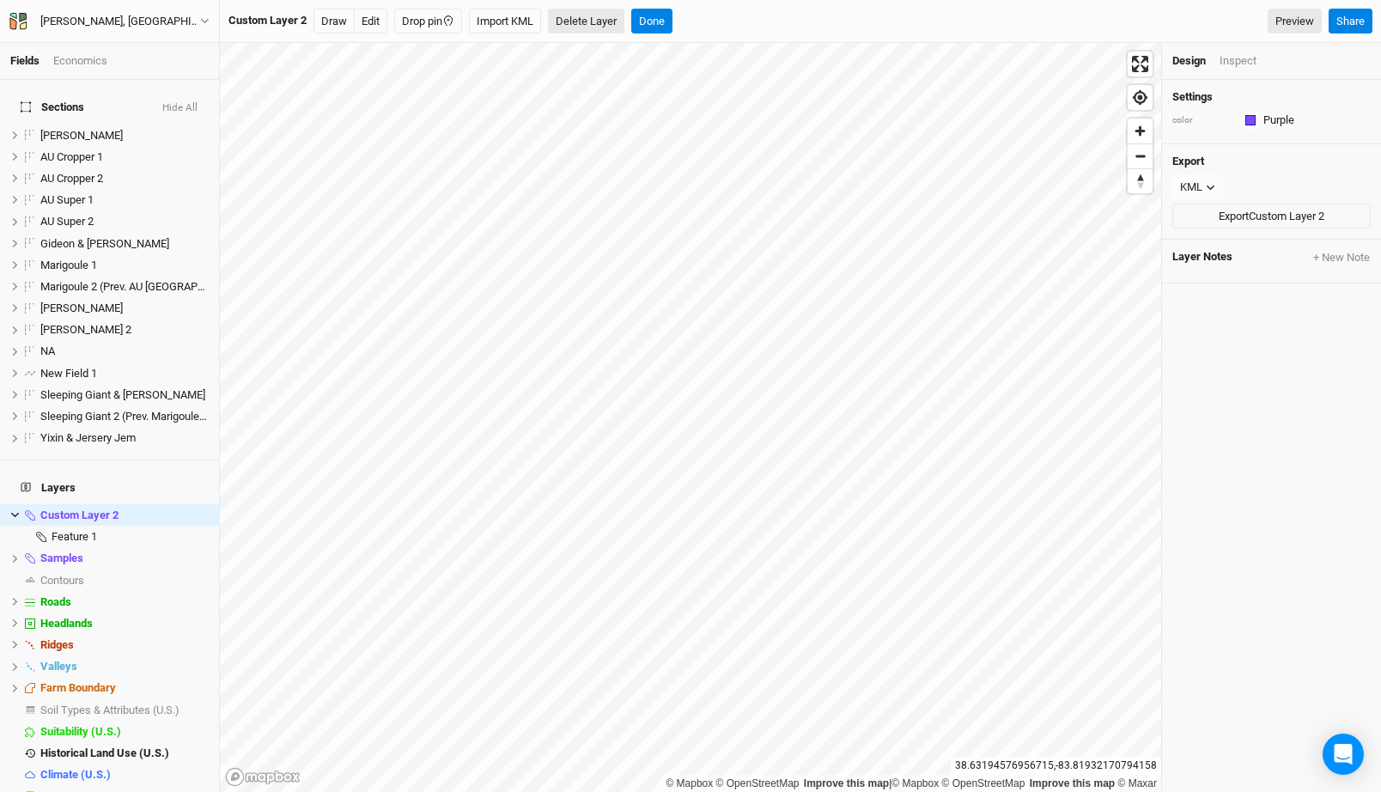
click at [583, 22] on button "Delete Layer" at bounding box center [586, 22] width 76 height 26
click at [624, 21] on button "Confirm" at bounding box center [623, 22] width 53 height 26
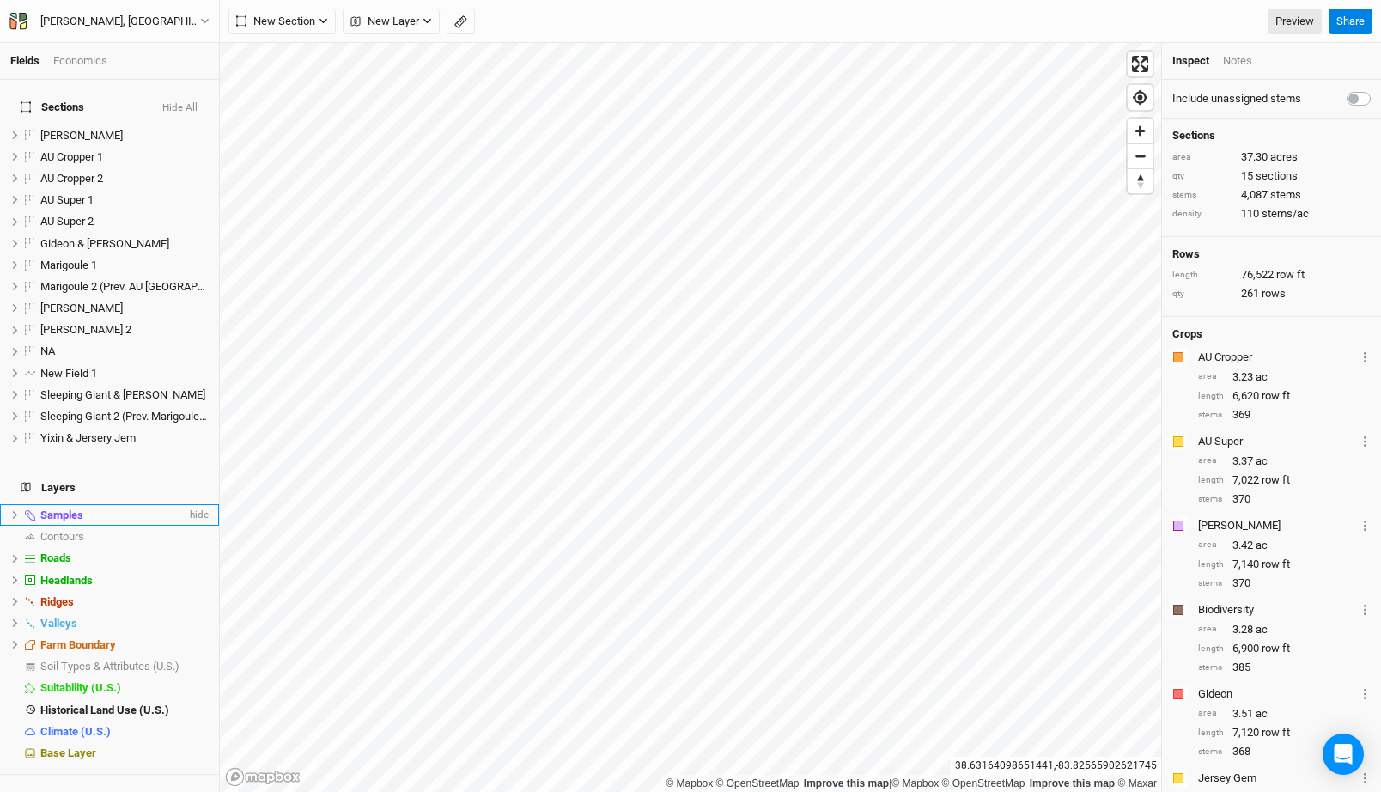
click at [113, 508] on div "Samples" at bounding box center [113, 515] width 146 height 14
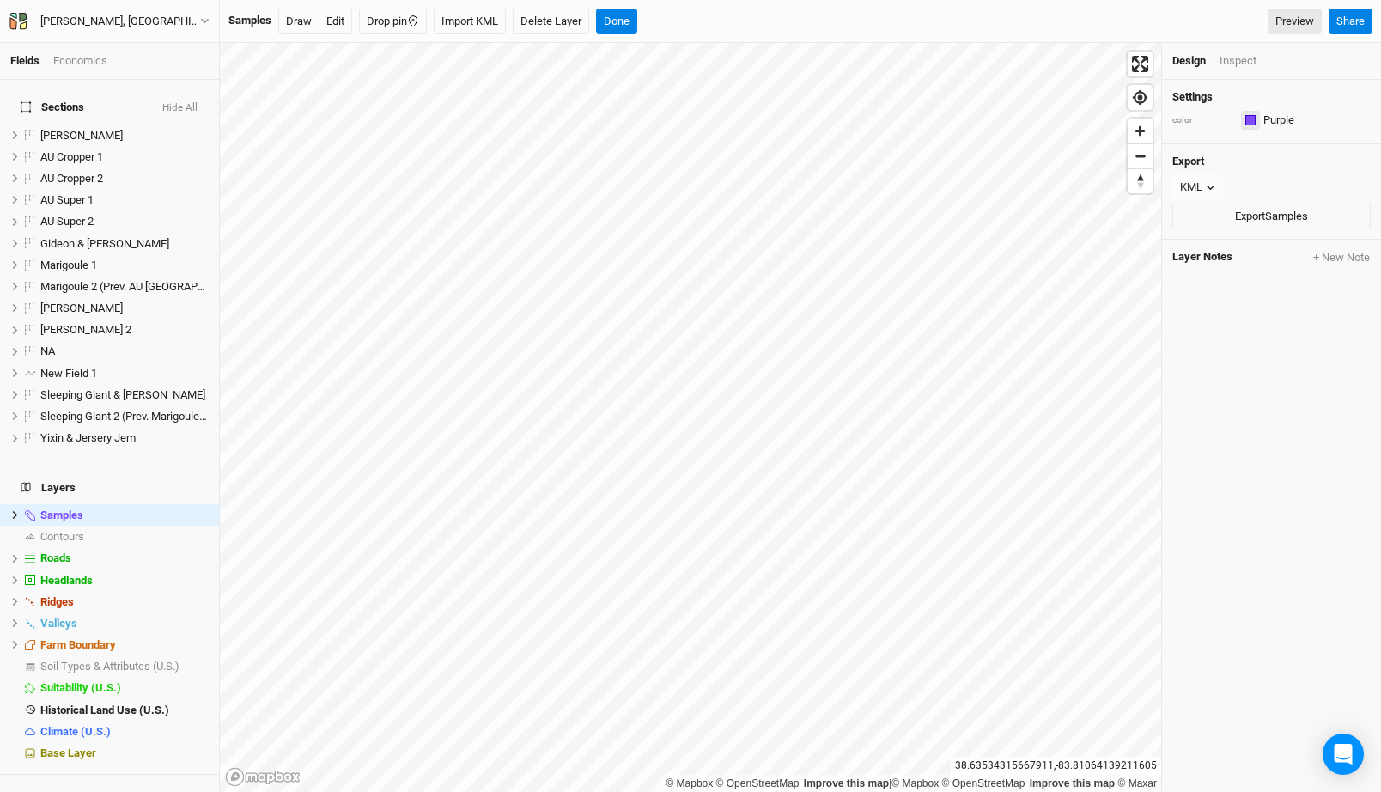
click at [1253, 123] on div "button" at bounding box center [1250, 120] width 10 height 10
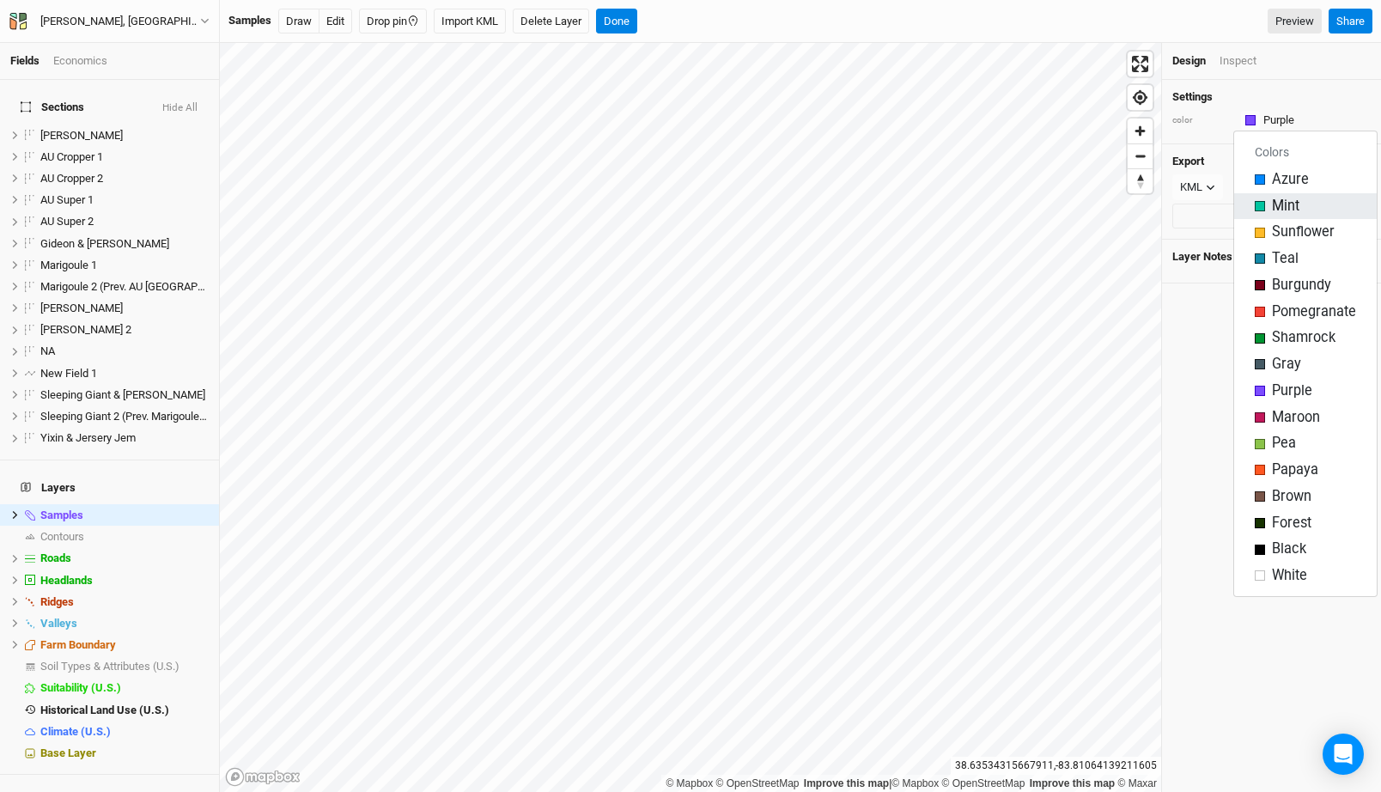
click at [1278, 202] on span "Mint" at bounding box center [1285, 207] width 27 height 20
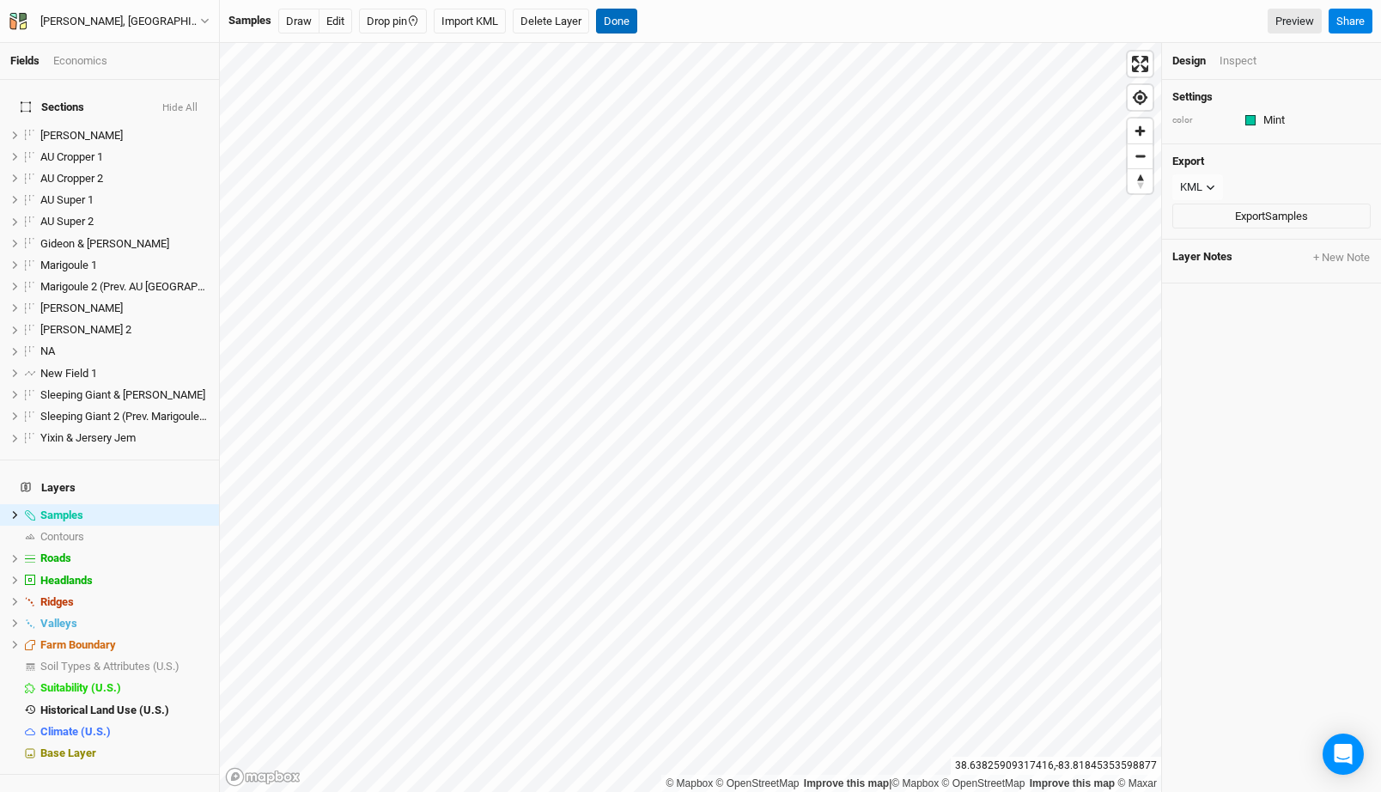
click at [624, 21] on button "Done" at bounding box center [616, 22] width 41 height 26
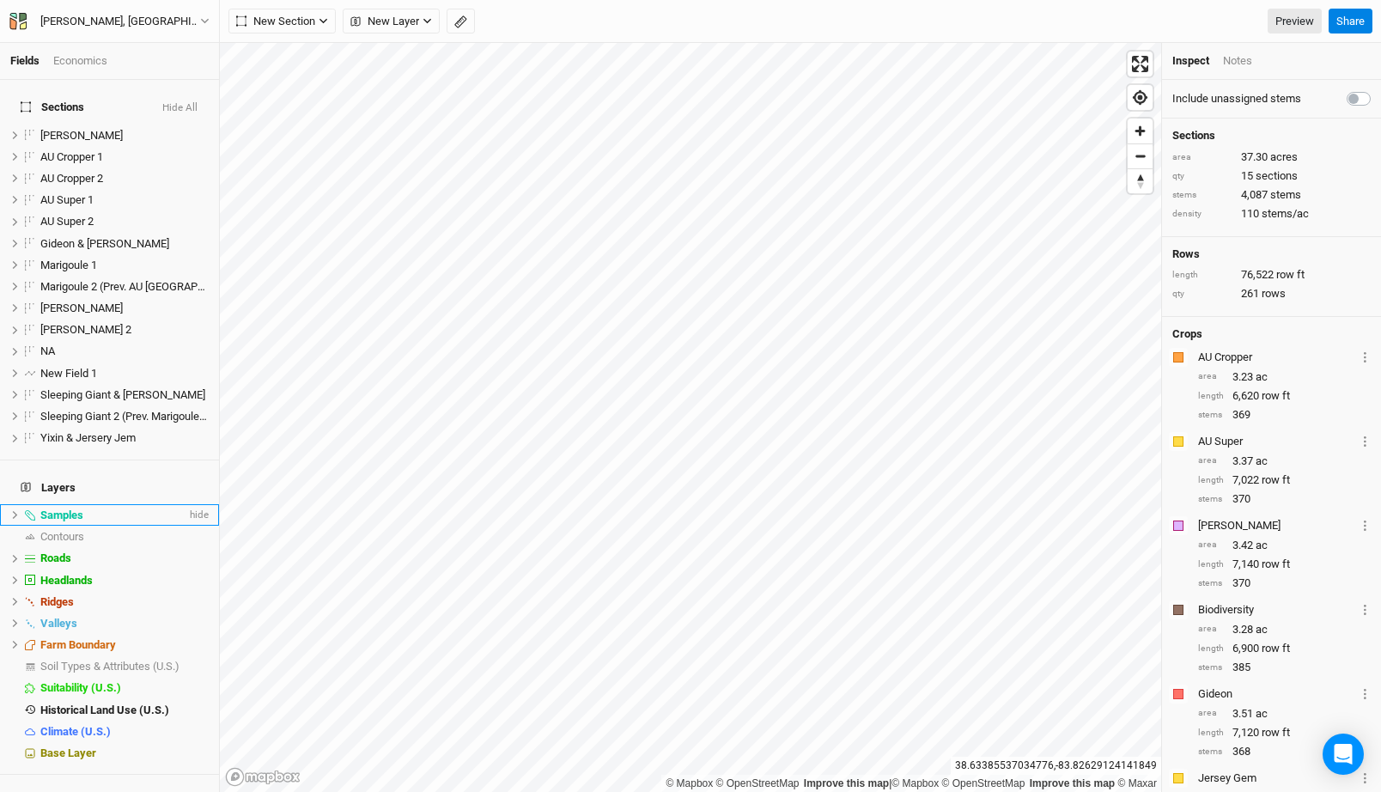
click at [89, 508] on div "Samples" at bounding box center [113, 515] width 146 height 14
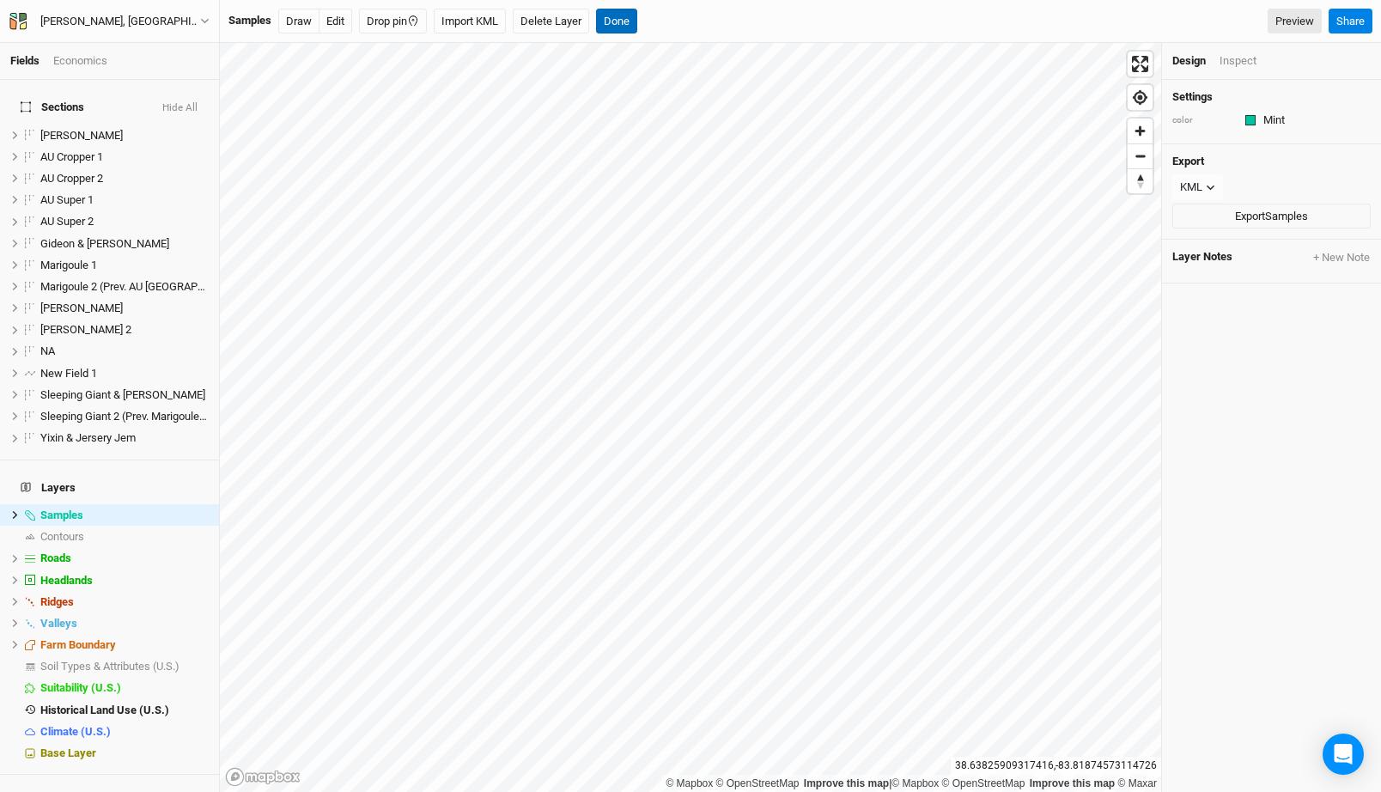
click at [617, 24] on button "Done" at bounding box center [616, 22] width 41 height 26
